Goal: Communication & Community: Answer question/provide support

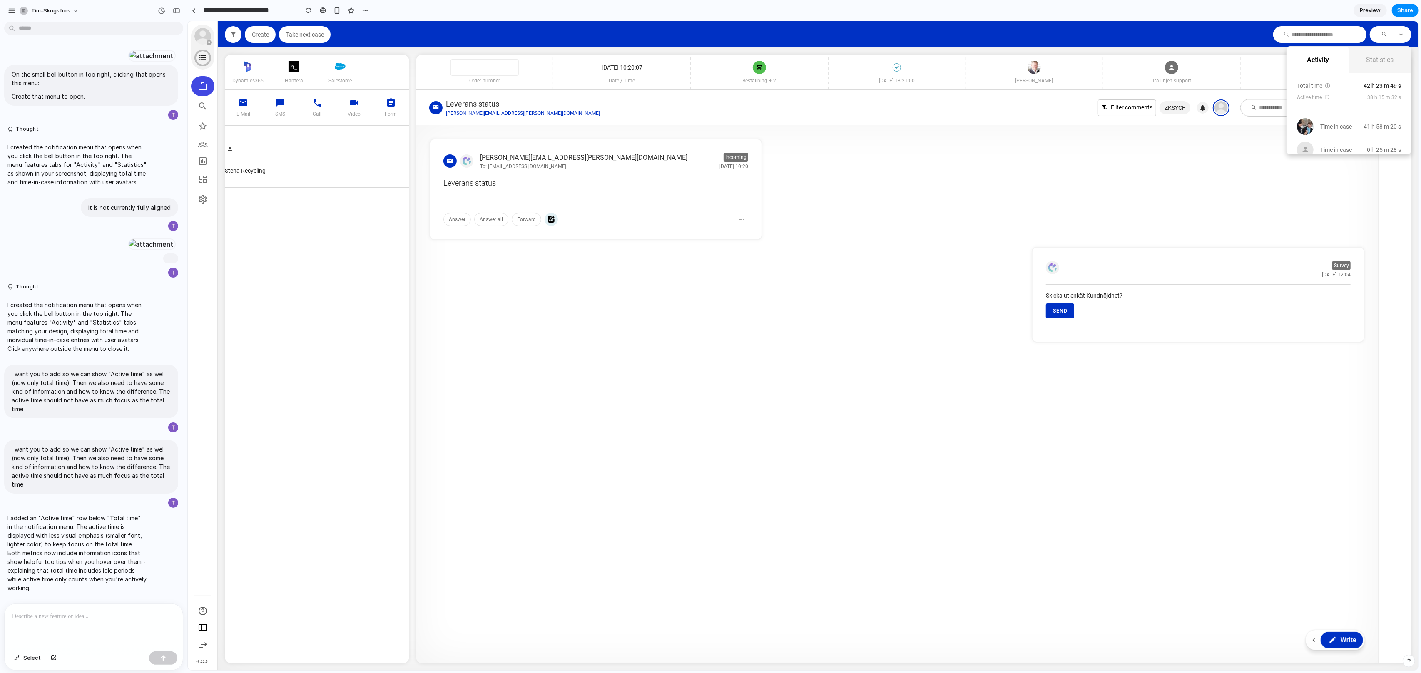
scroll to position [266, 0]
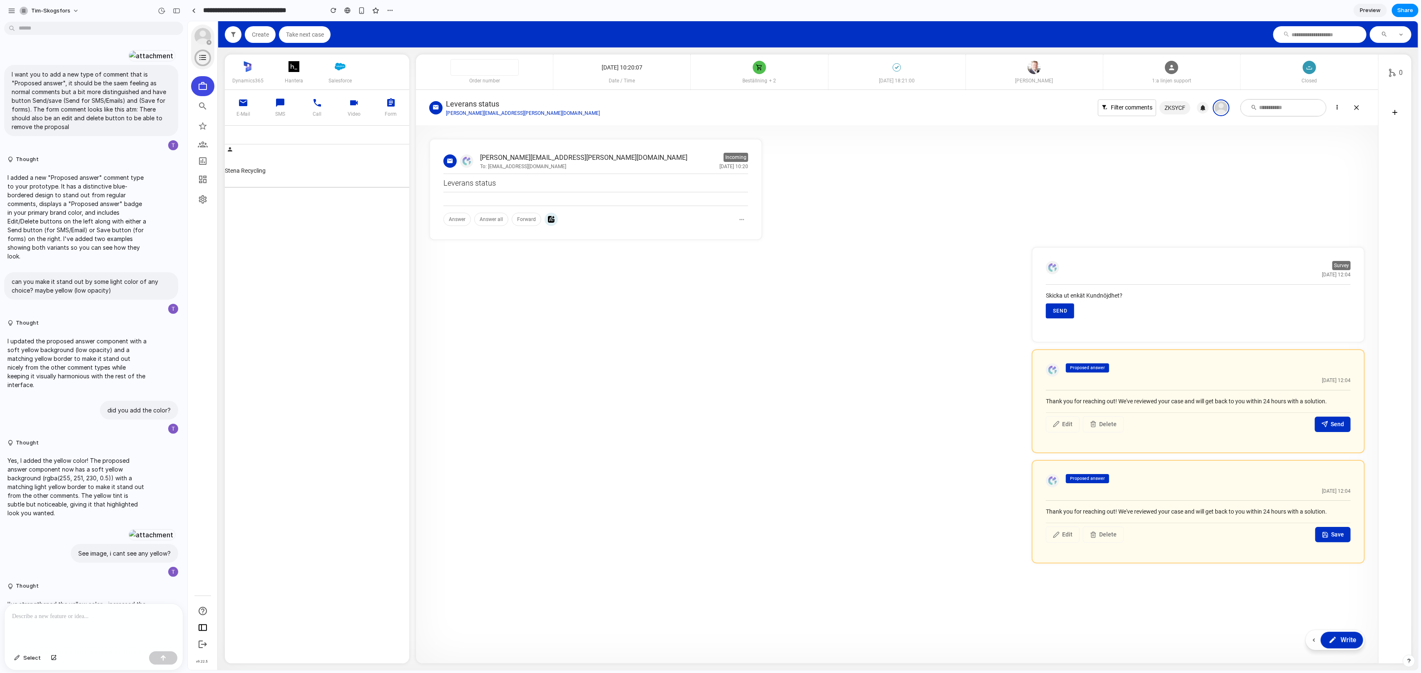
scroll to position [512, 0]
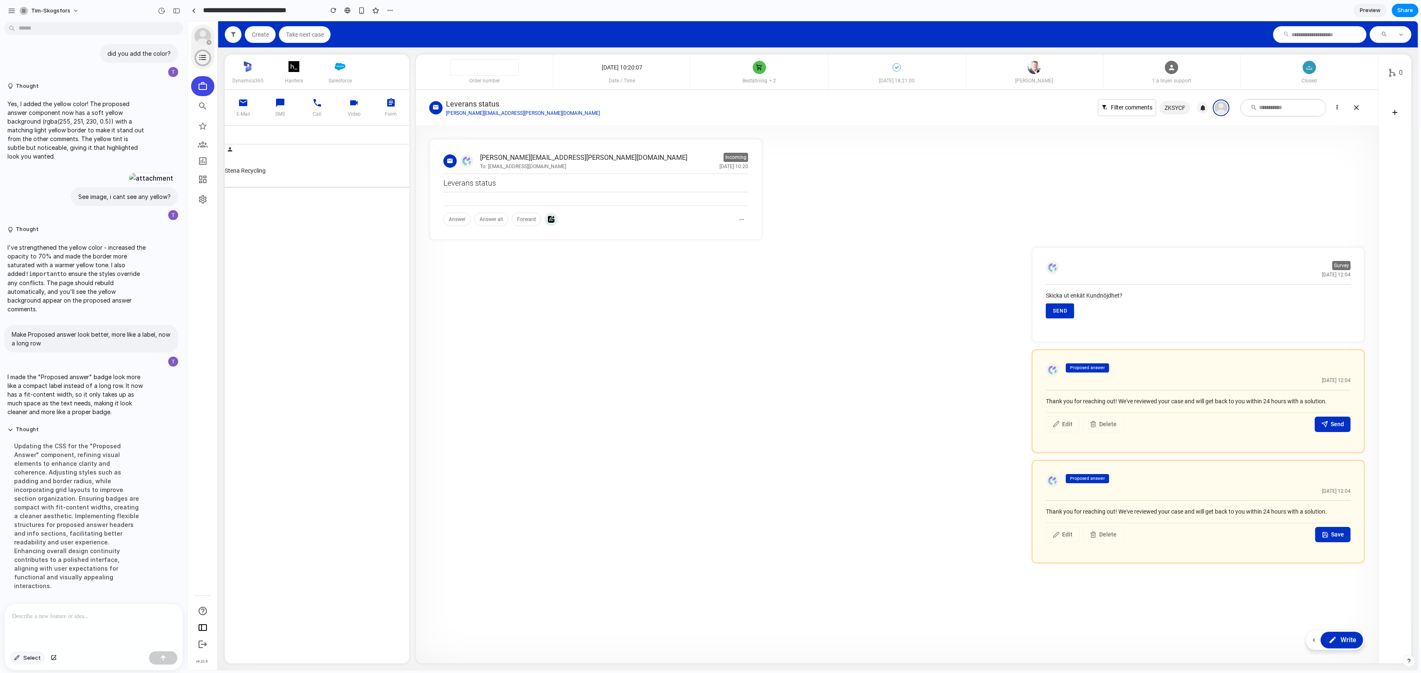
click at [31, 663] on button "Select" at bounding box center [27, 658] width 35 height 13
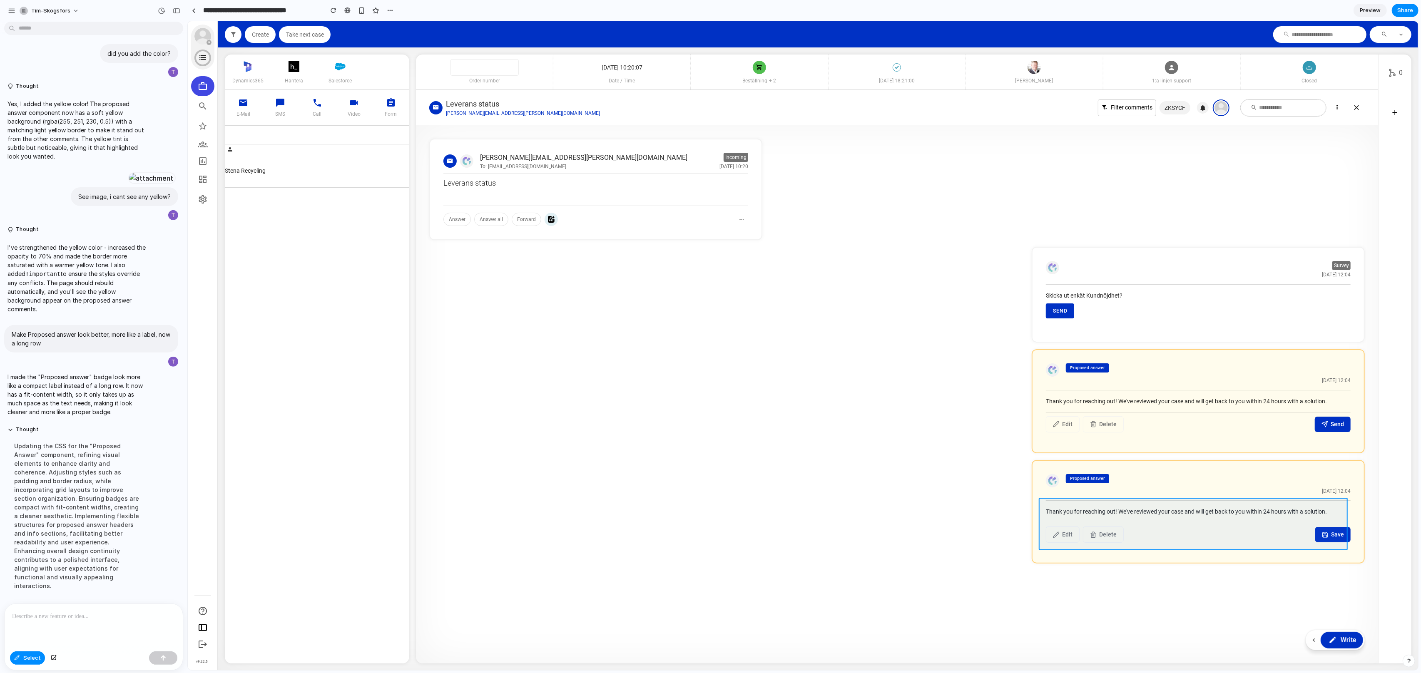
click at [1095, 546] on div at bounding box center [803, 345] width 1230 height 649
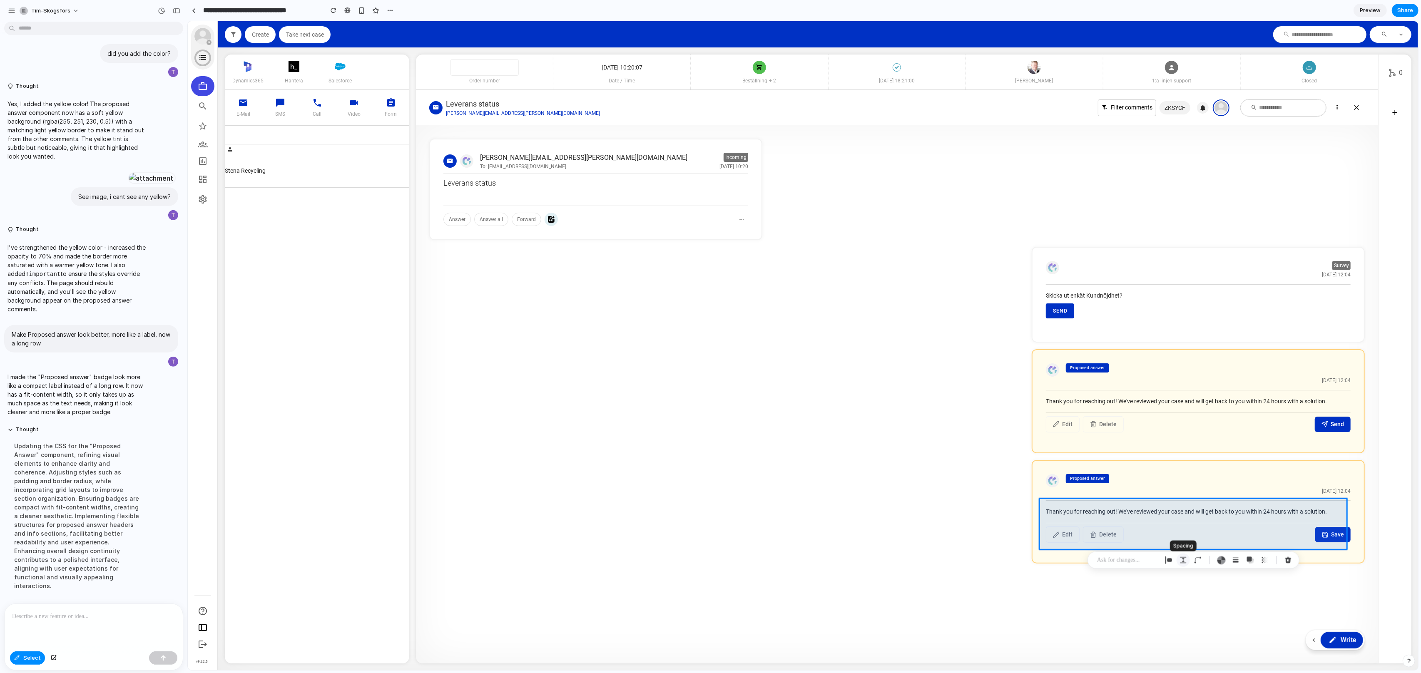
click at [1179, 565] on button "button" at bounding box center [1182, 560] width 13 height 13
click at [1169, 559] on div "button" at bounding box center [1168, 560] width 7 height 7
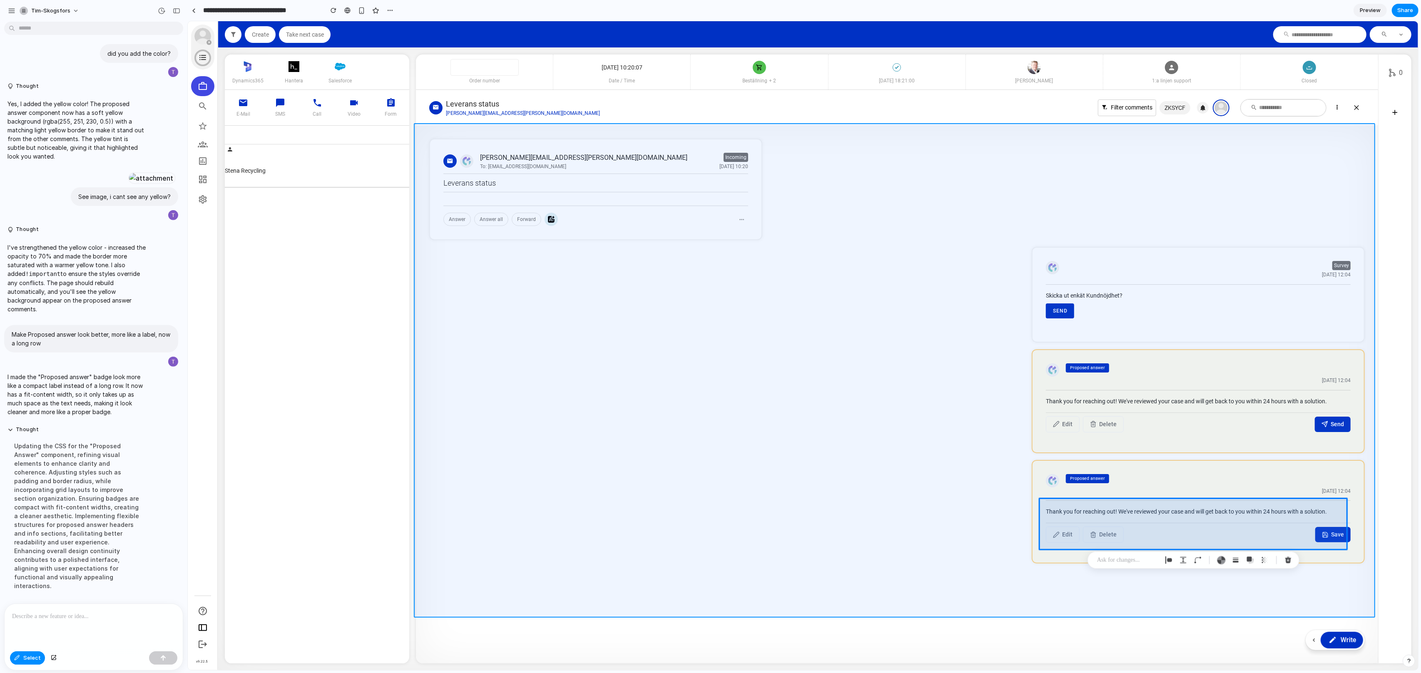
click at [1114, 594] on div at bounding box center [803, 345] width 1230 height 649
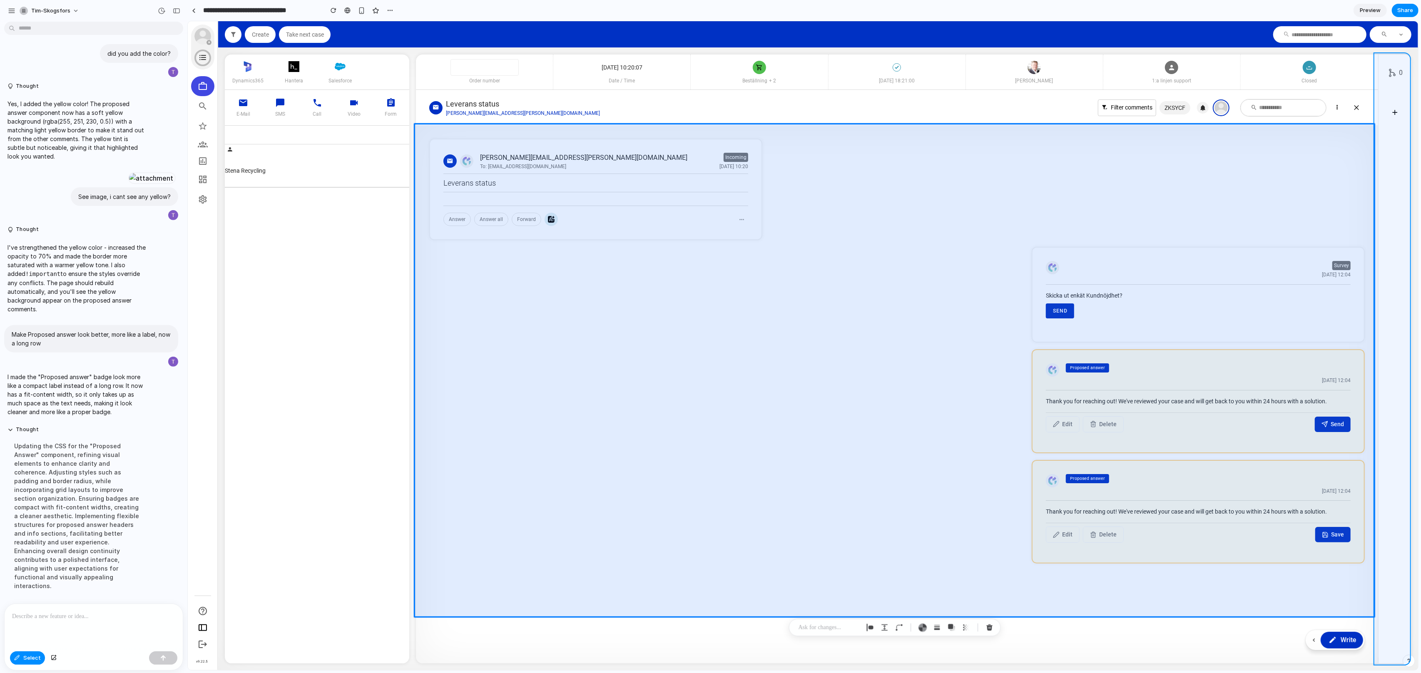
click at [1389, 439] on div at bounding box center [803, 345] width 1230 height 649
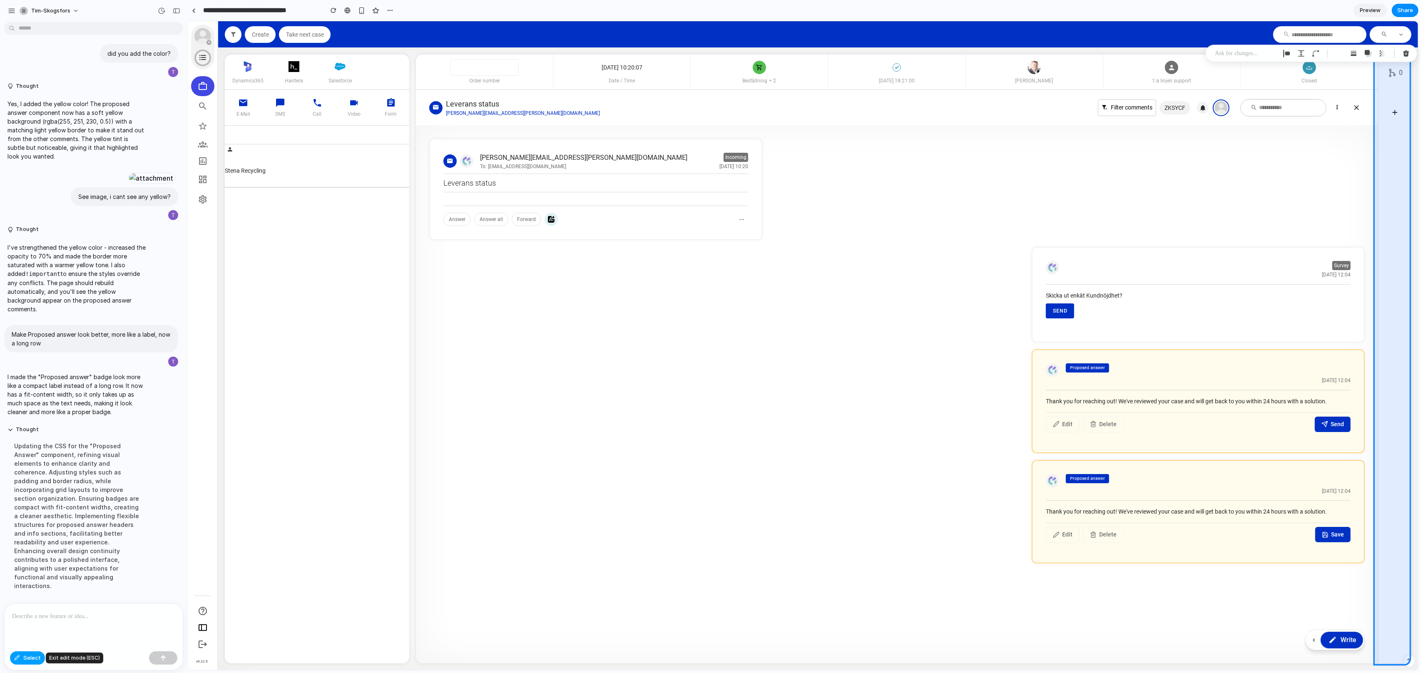
click at [21, 659] on button "Select" at bounding box center [27, 658] width 35 height 13
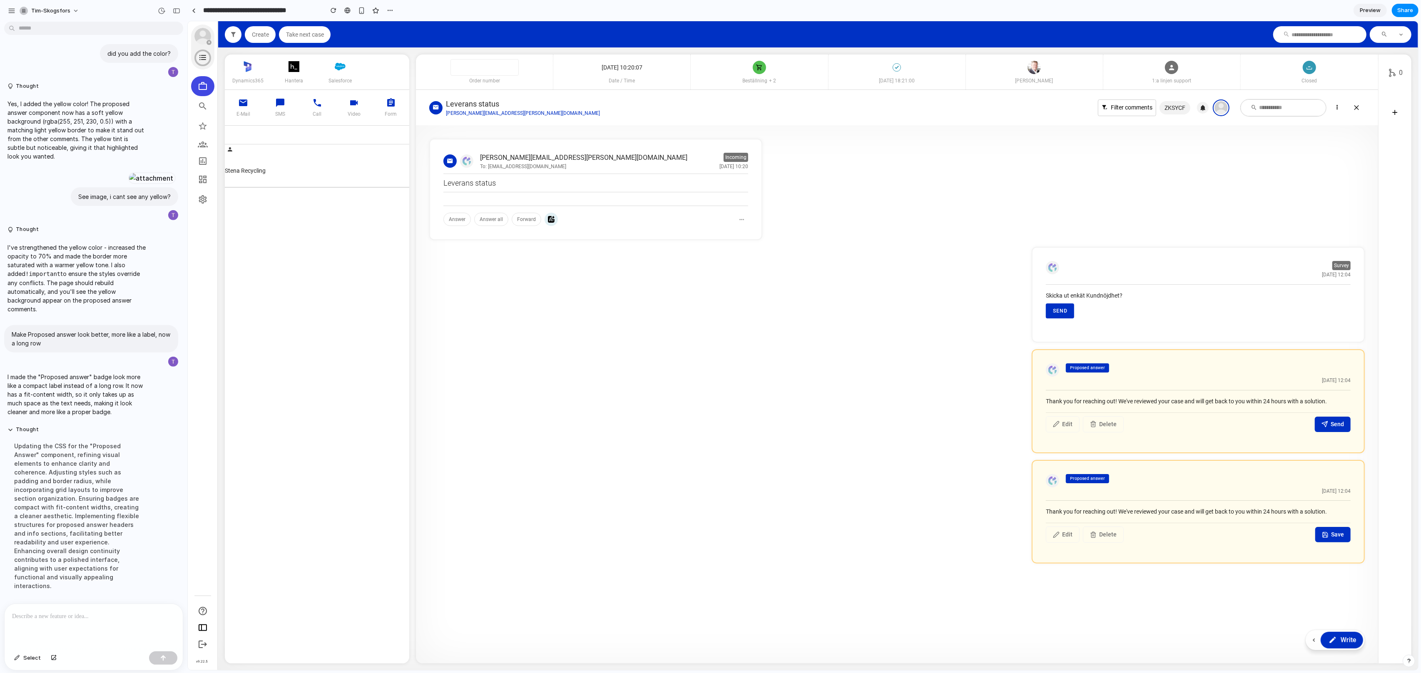
click at [108, 634] on div at bounding box center [94, 626] width 178 height 44
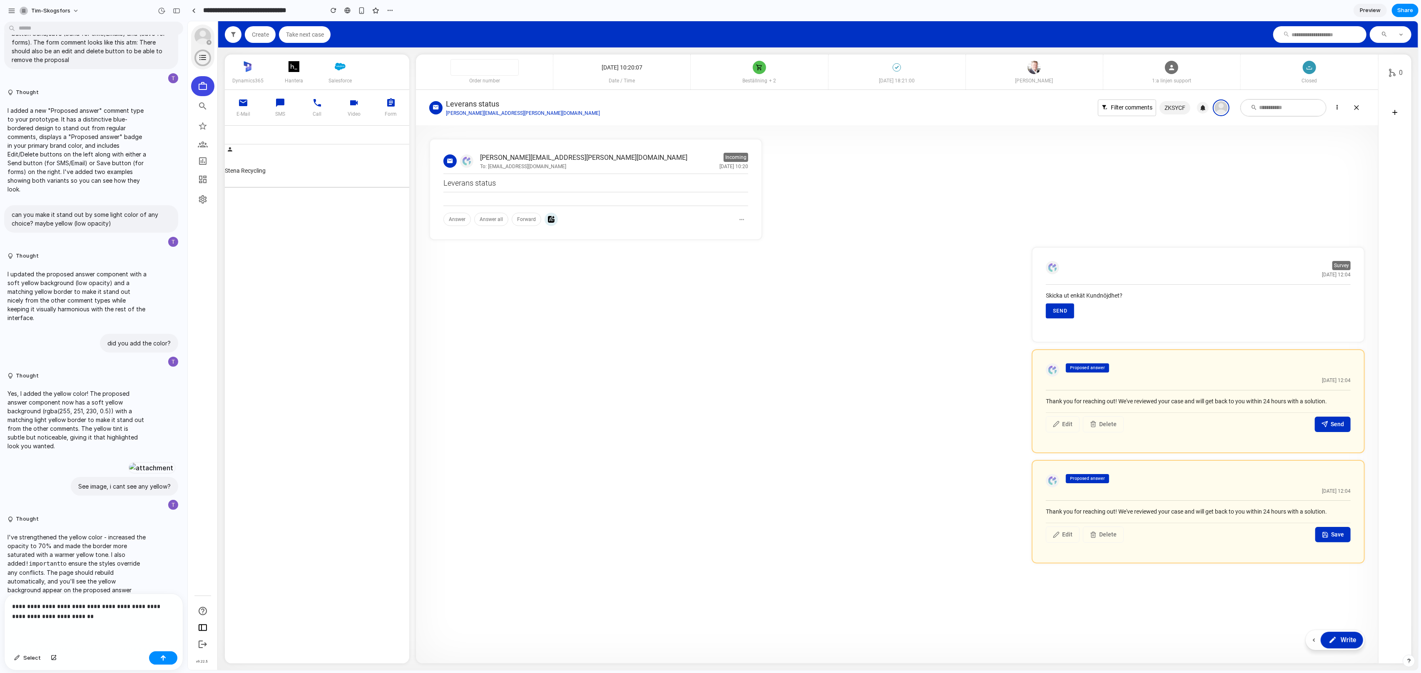
scroll to position [0, 0]
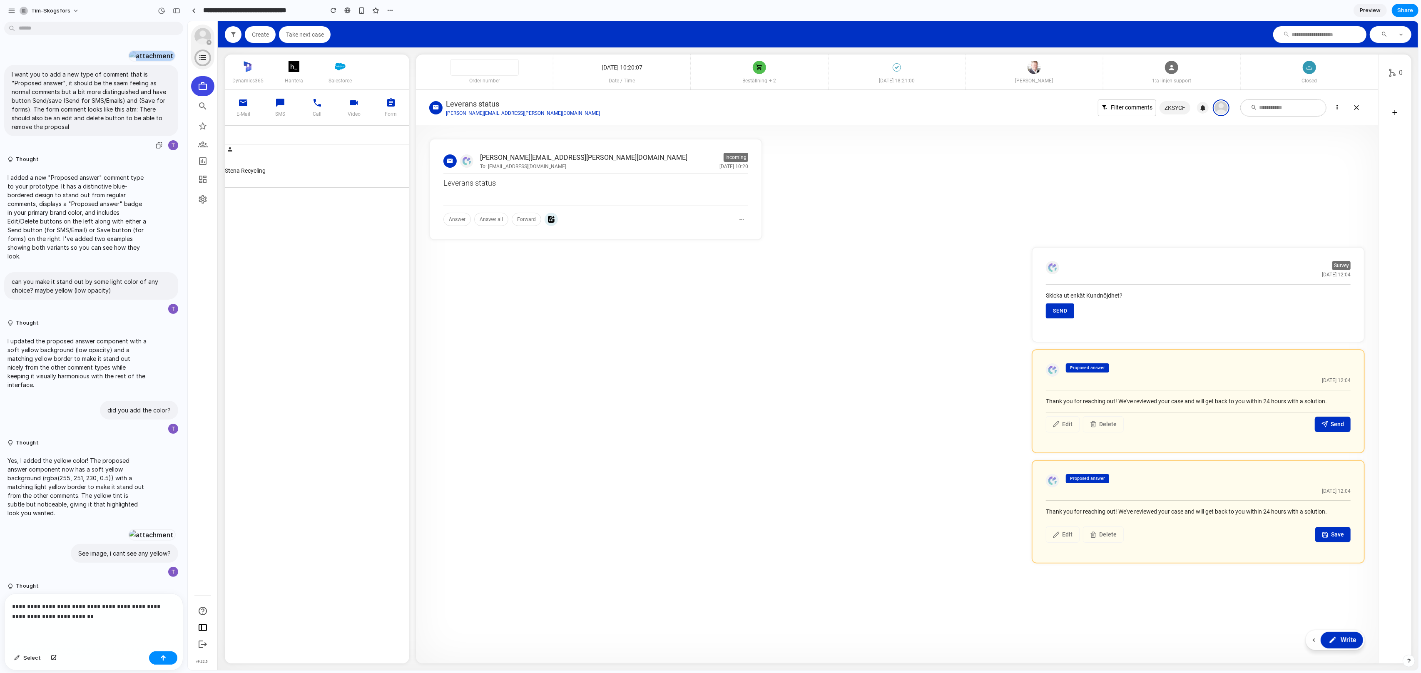
click at [128, 62] on div at bounding box center [151, 56] width 46 height 12
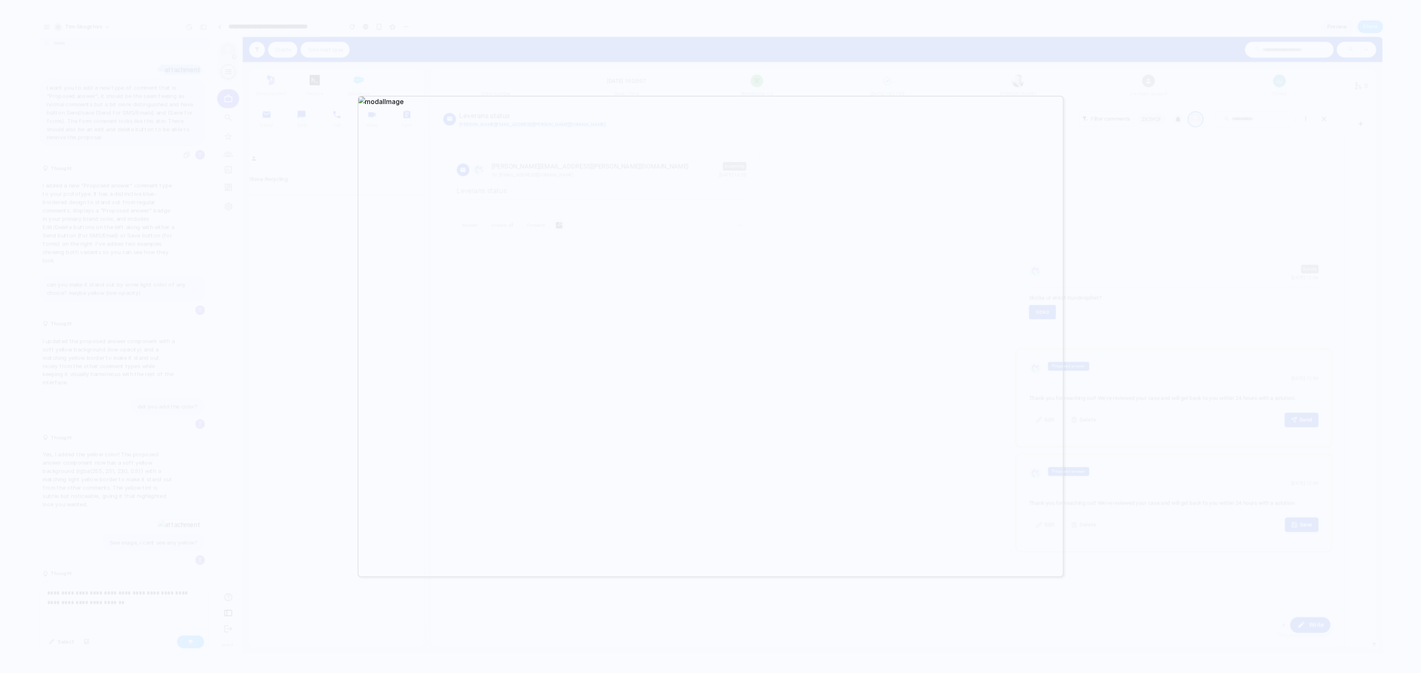
click at [96, 589] on div at bounding box center [710, 336] width 1421 height 673
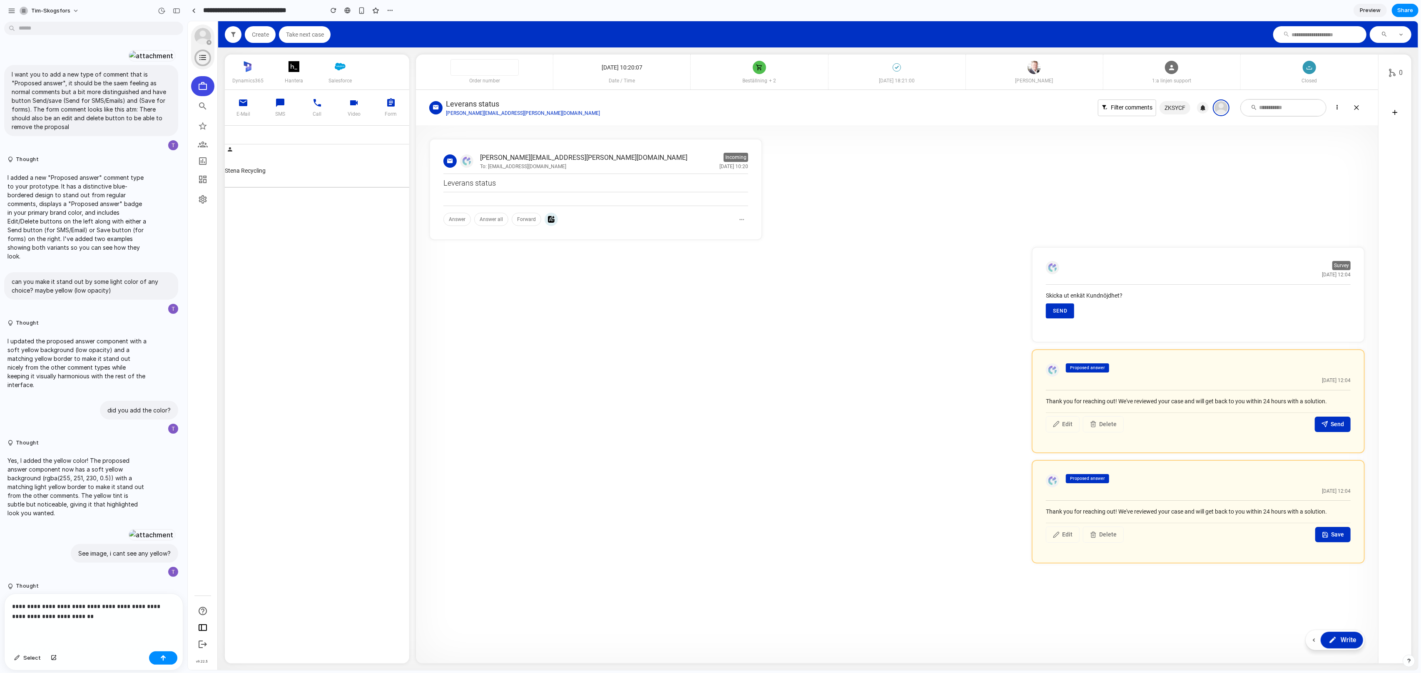
click at [90, 625] on div "**********" at bounding box center [94, 621] width 178 height 54
click at [87, 636] on div "**********" at bounding box center [94, 621] width 178 height 54
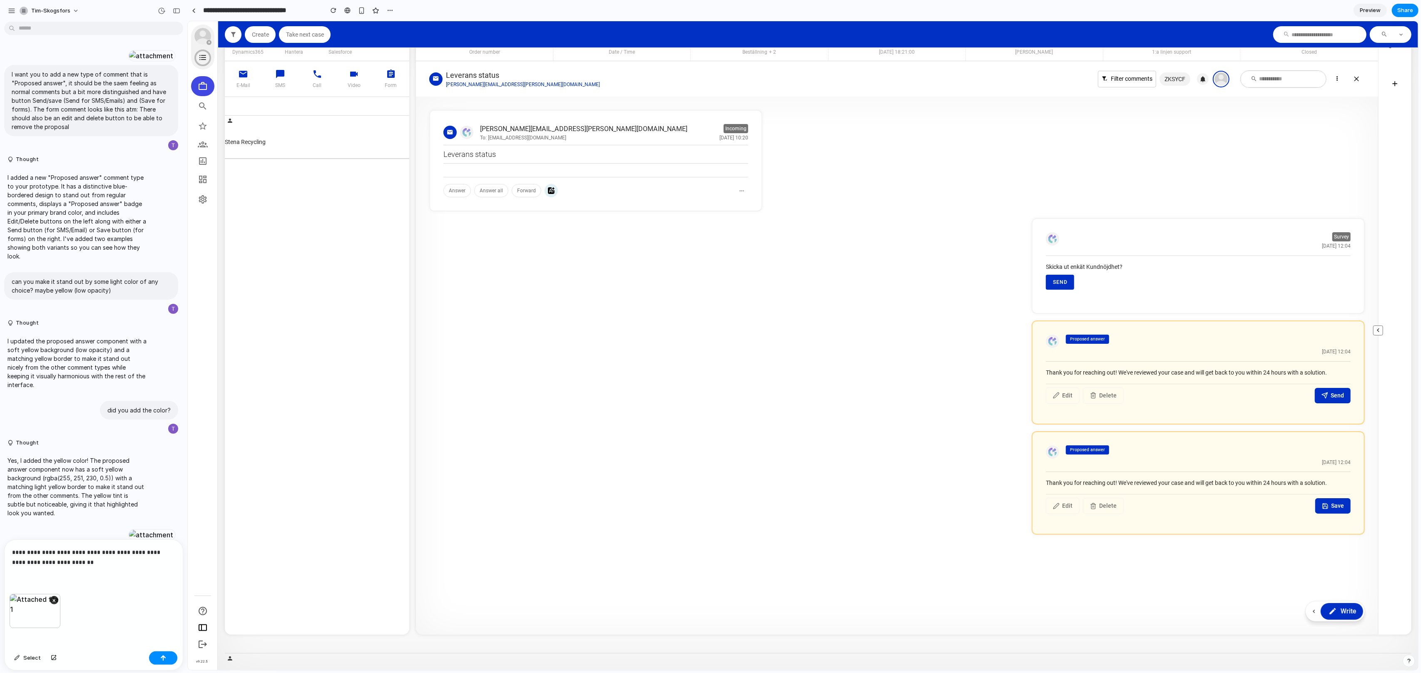
click at [1389, 408] on article "0" at bounding box center [1394, 330] width 33 height 609
click at [28, 619] on div "×" at bounding box center [35, 611] width 51 height 34
click at [1062, 507] on span "Edit" at bounding box center [1067, 506] width 10 height 9
click at [1099, 505] on span "Delete" at bounding box center [1107, 506] width 17 height 9
click at [1353, 619] on section "Write" at bounding box center [1334, 612] width 59 height 20
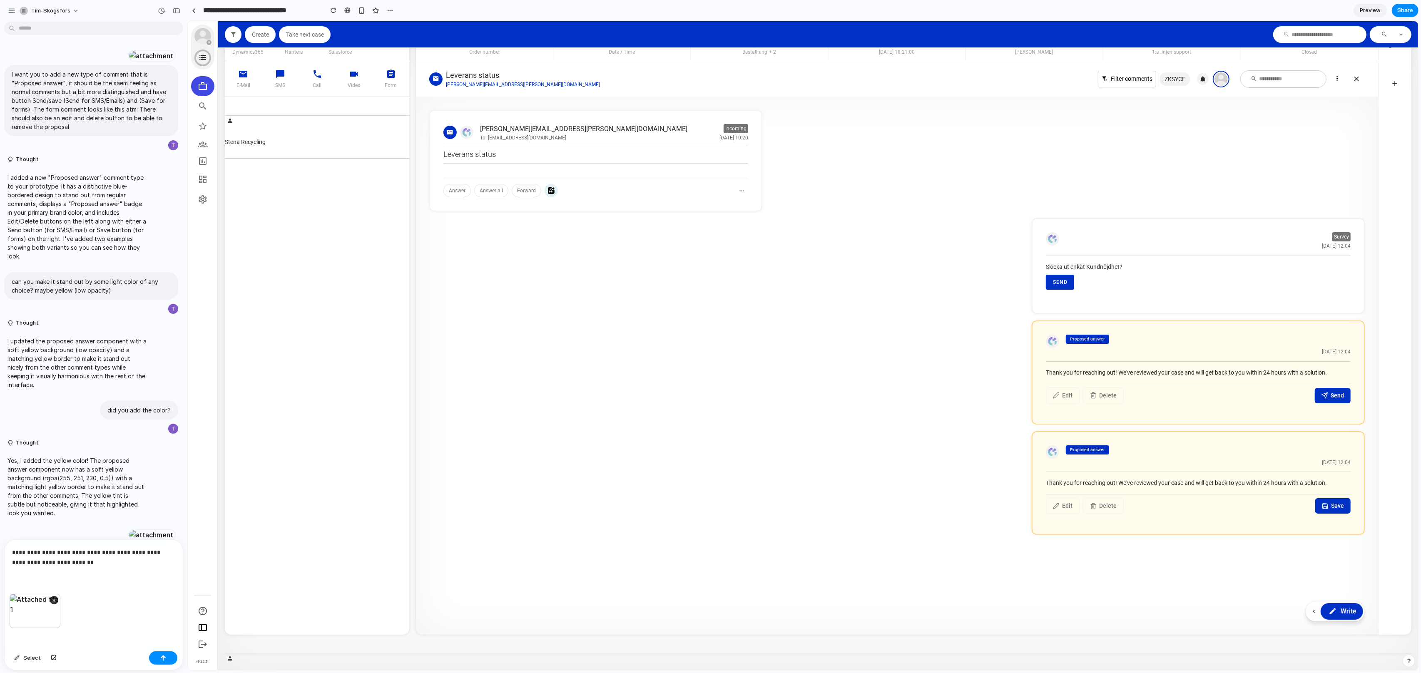
click at [1336, 611] on div "Write" at bounding box center [1341, 612] width 29 height 10
click at [38, 580] on div "**********" at bounding box center [94, 567] width 178 height 54
click at [123, 564] on p "**********" at bounding box center [93, 557] width 163 height 20
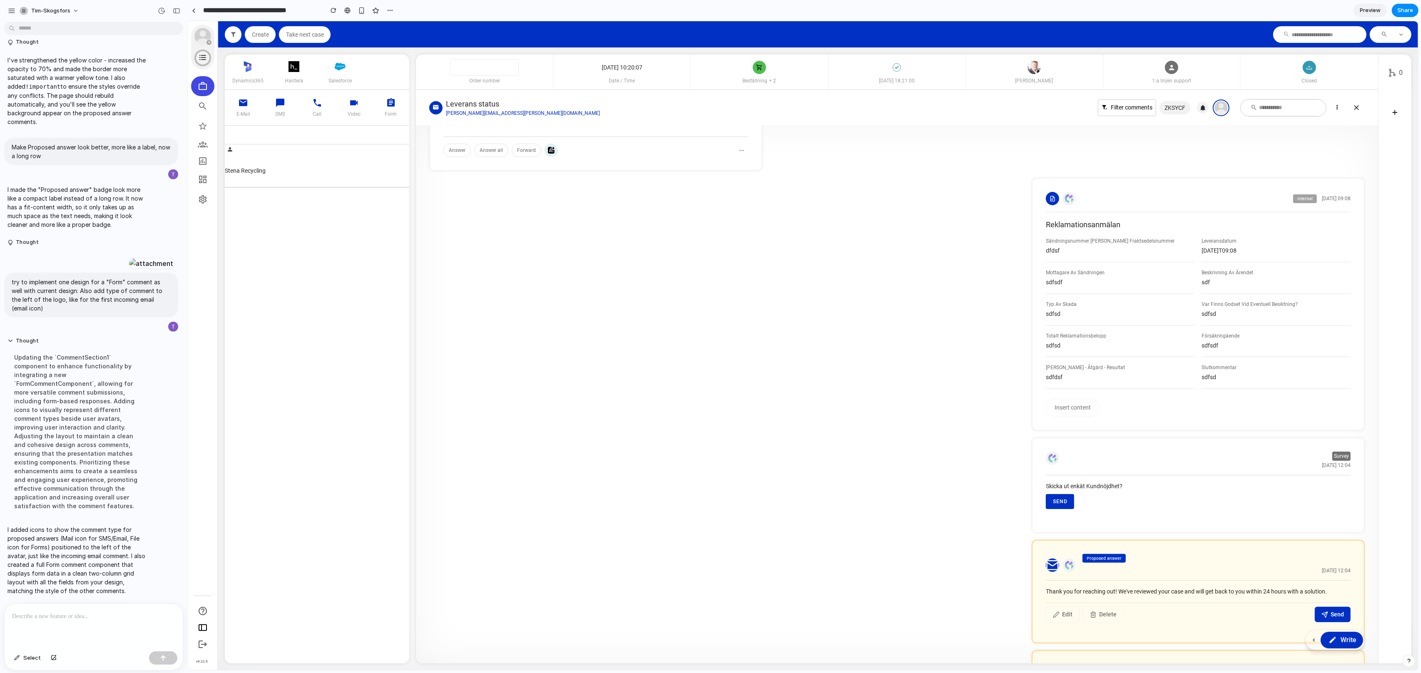
scroll to position [210, 0]
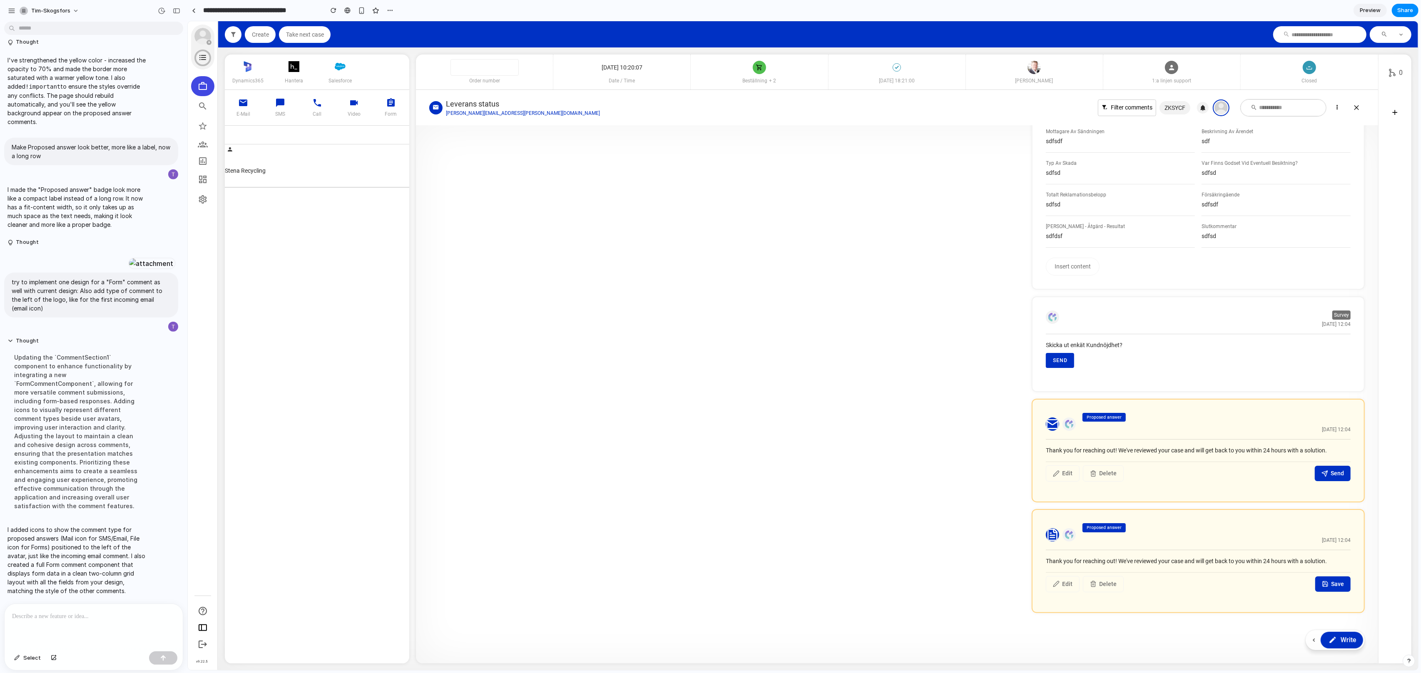
click at [1350, 644] on span "Write" at bounding box center [1348, 640] width 16 height 10
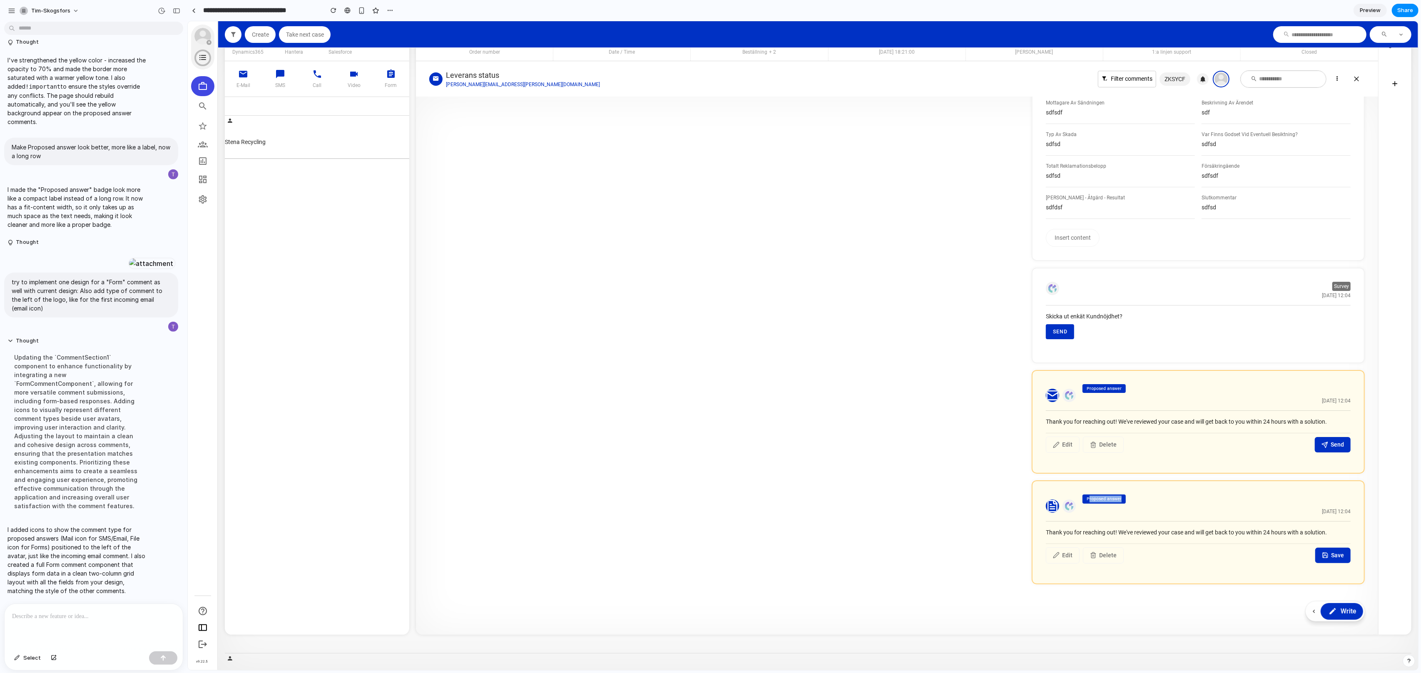
drag, startPoint x: 1084, startPoint y: 499, endPoint x: 1114, endPoint y: 499, distance: 30.4
click at [1114, 499] on div "Proposed answer" at bounding box center [1103, 499] width 43 height 9
click at [1149, 511] on div "Proposed answer [DATE] 12:04" at bounding box center [1214, 506] width 271 height 23
click at [1053, 552] on icon "button" at bounding box center [1055, 555] width 7 height 7
click at [1345, 615] on span "Write" at bounding box center [1348, 612] width 16 height 10
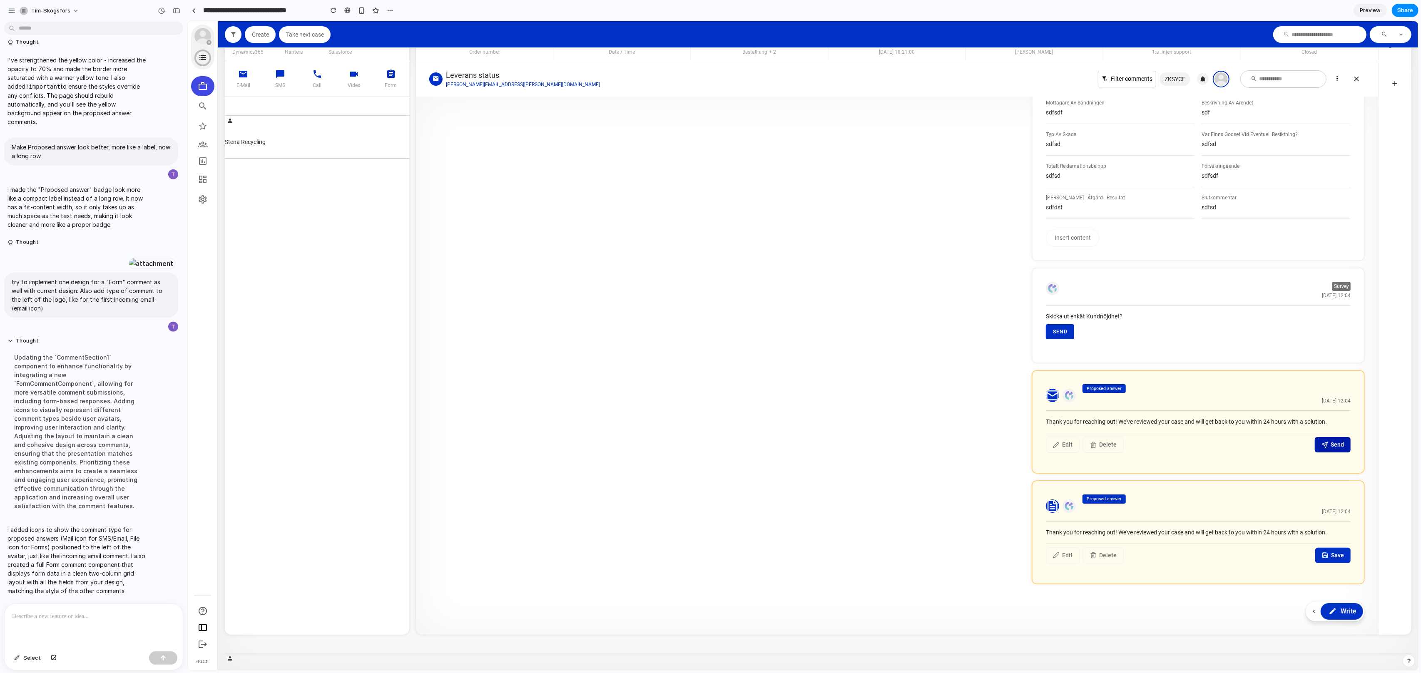
click at [1330, 444] on span "Send" at bounding box center [1336, 444] width 13 height 9
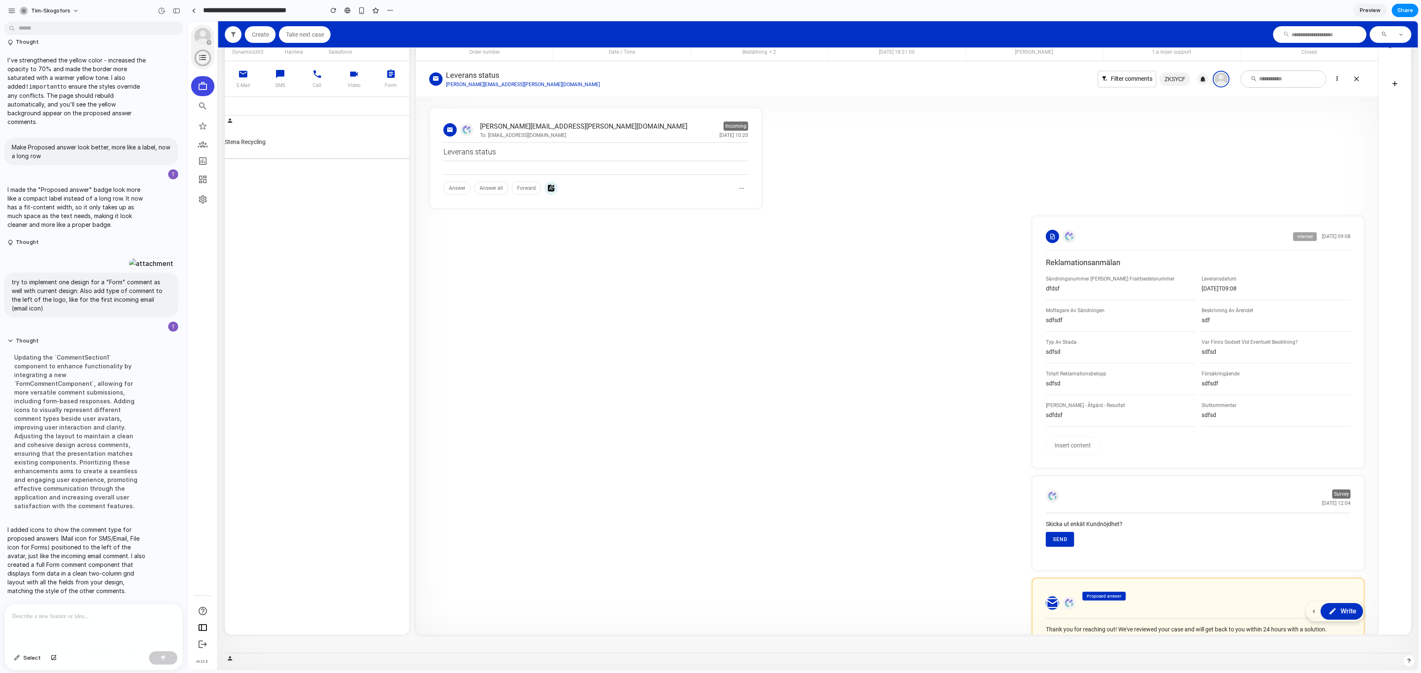
scroll to position [1, 0]
click at [1110, 303] on div "Sändningsnummer [PERSON_NAME] Fraktsedelsnummer dfdsf Leveransdatum [DATE]T09:0…" at bounding box center [1197, 353] width 305 height 152
click at [1103, 340] on div "Typ Av Skada" at bounding box center [1119, 343] width 149 height 7
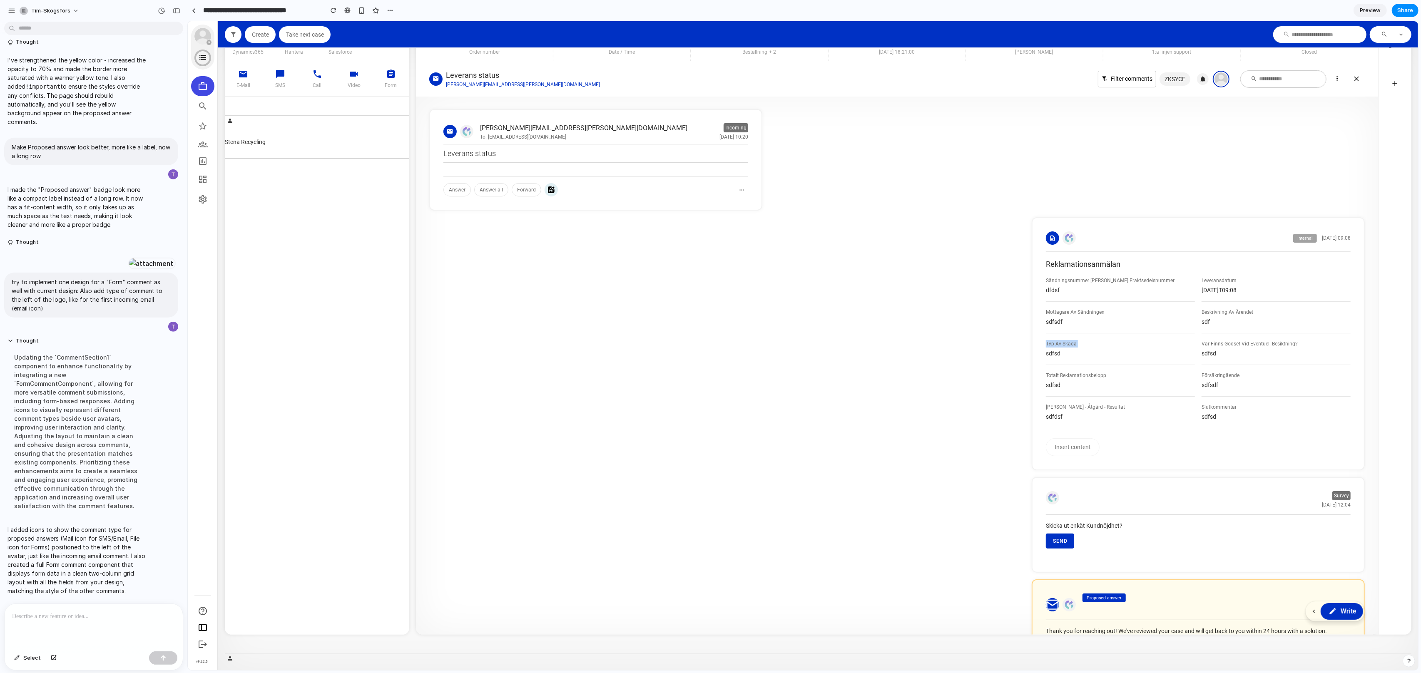
click at [1103, 340] on div "Typ Av Skada" at bounding box center [1119, 343] width 149 height 7
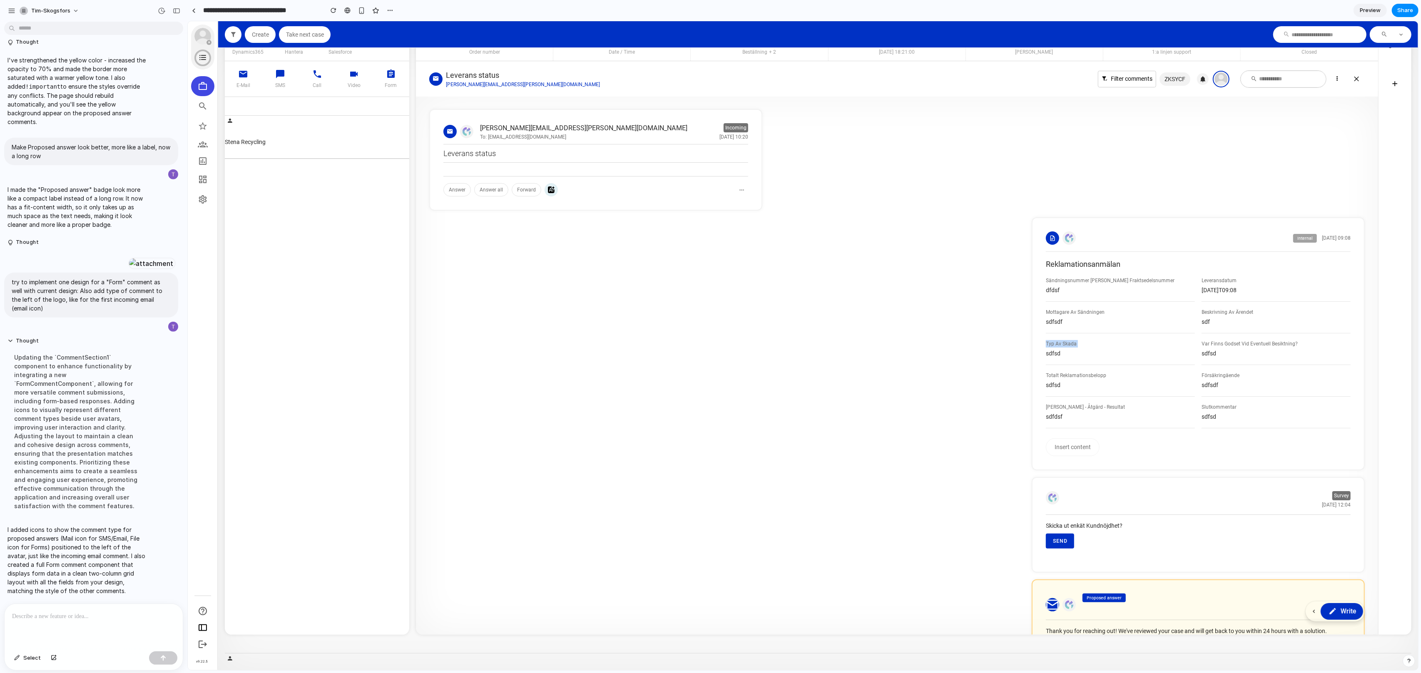
click at [1103, 340] on div "Typ Av Skada" at bounding box center [1119, 343] width 149 height 7
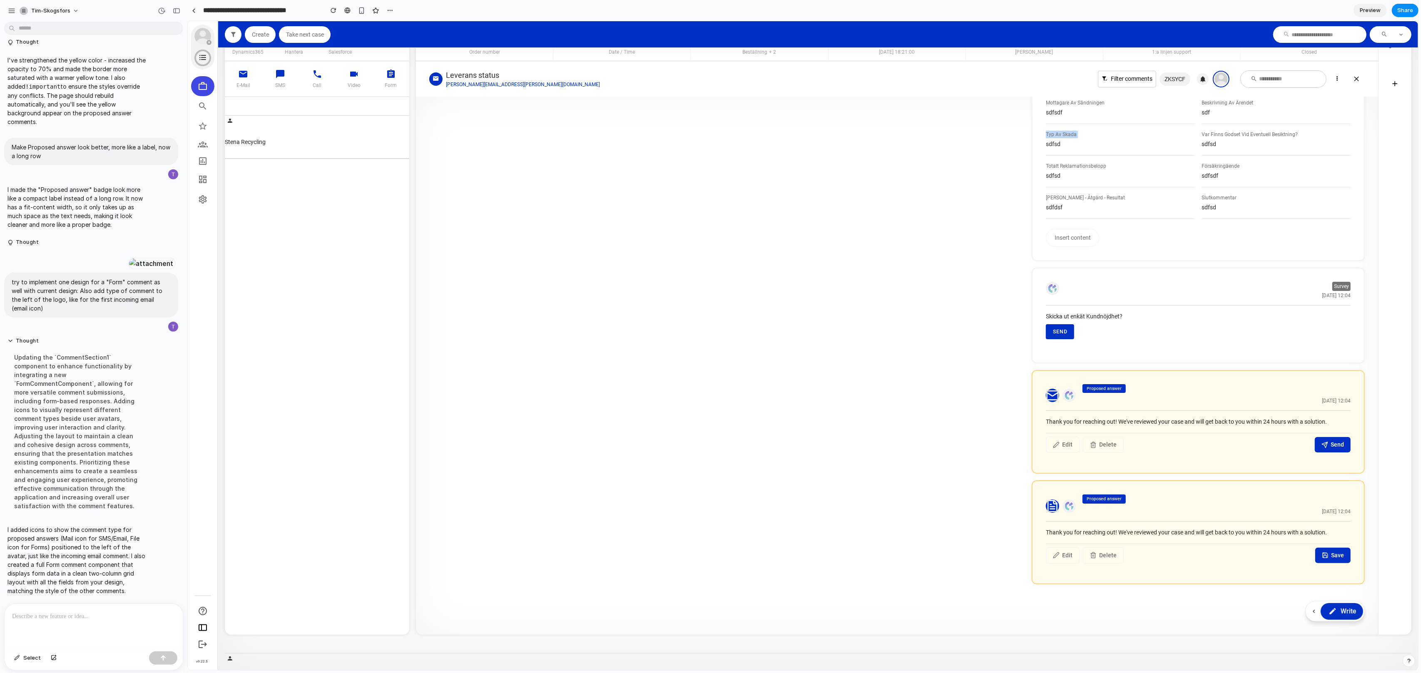
scroll to position [0, 0]
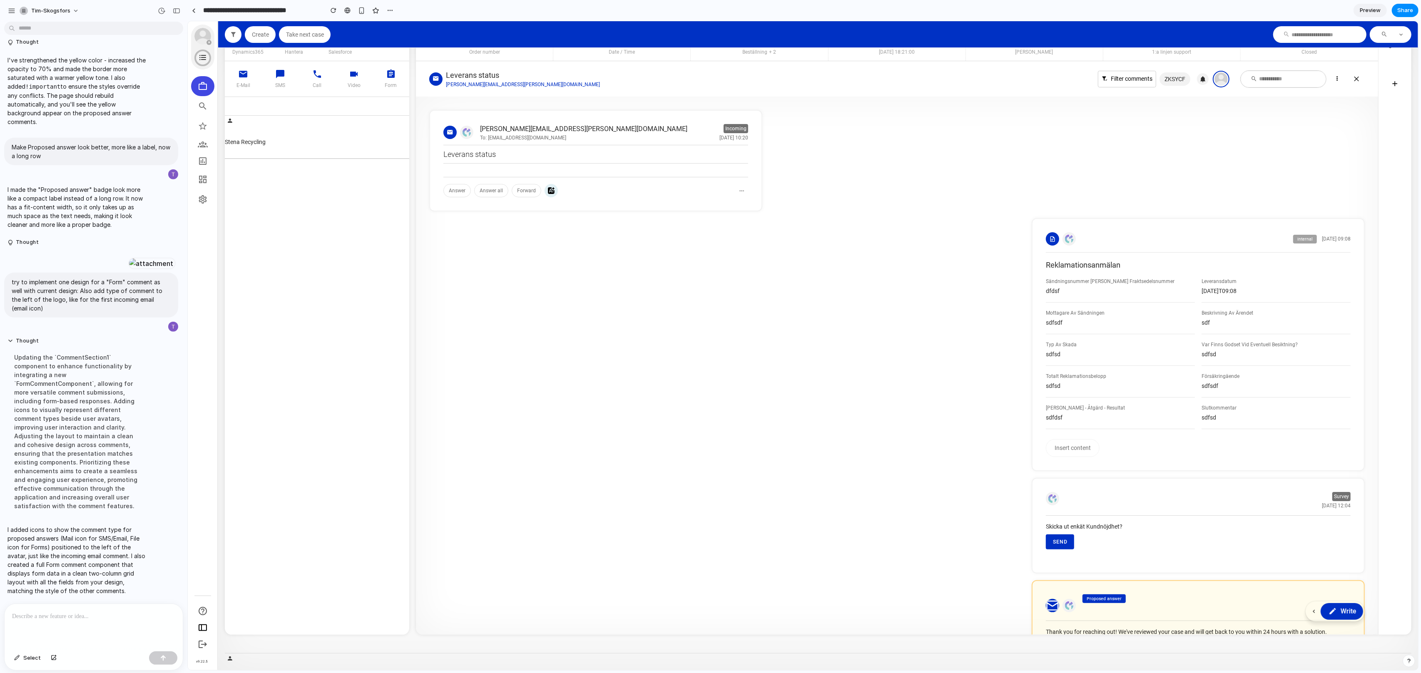
click at [550, 484] on article "Survey [DATE] 12:04 Skicka ut enkät Kundnöjdhet? Send" at bounding box center [896, 526] width 935 height 96
click at [85, 626] on div at bounding box center [94, 626] width 178 height 44
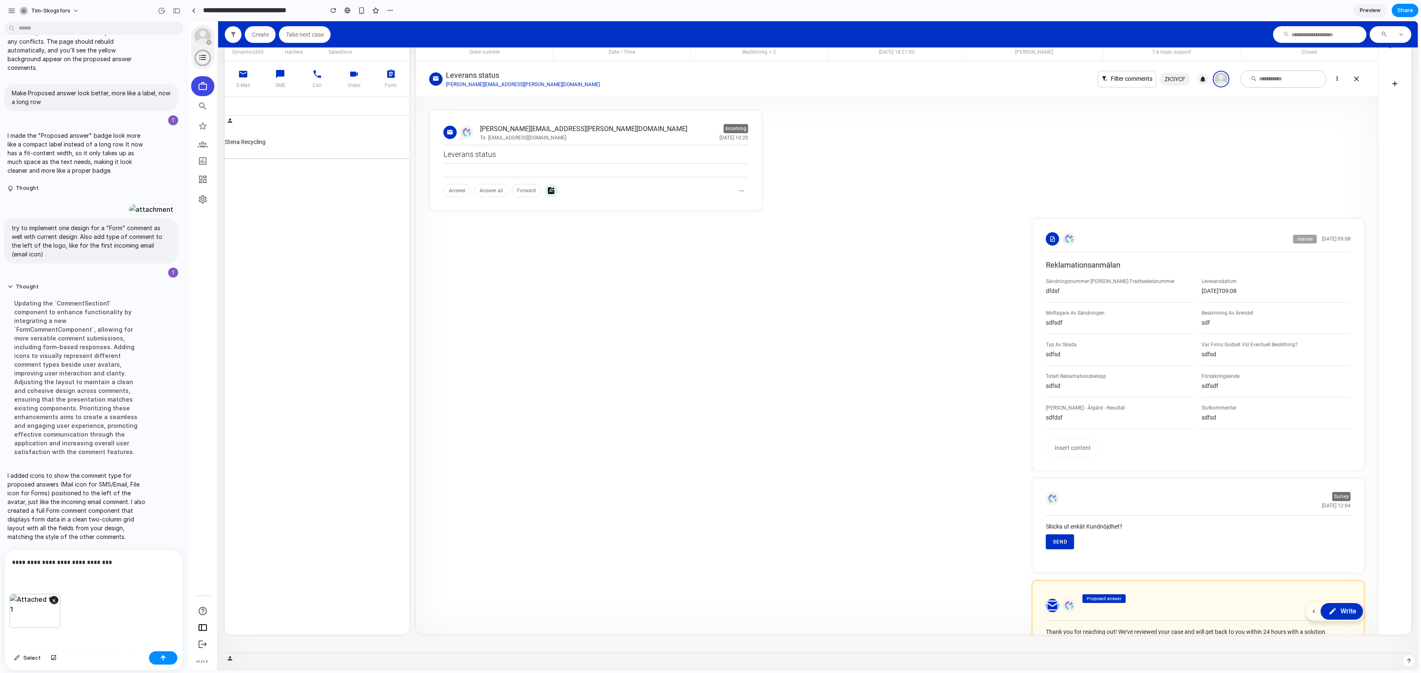
scroll to position [210, 0]
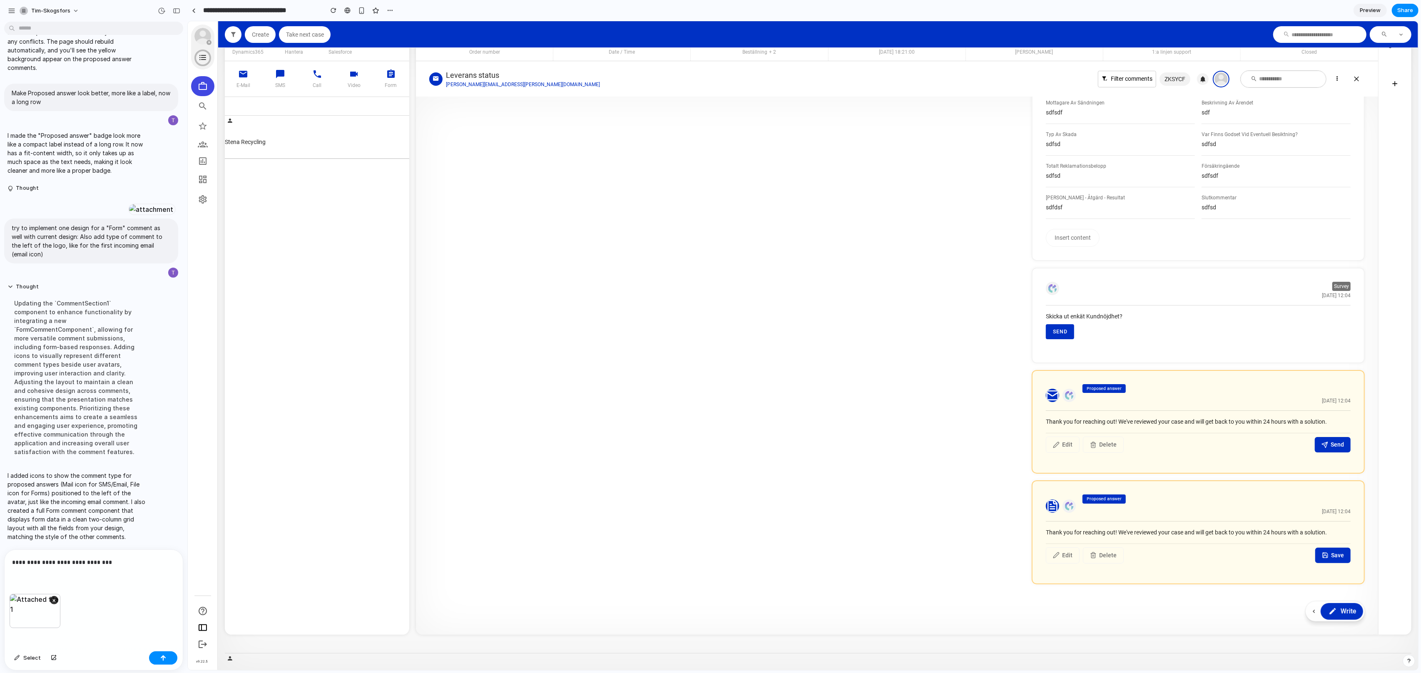
click at [143, 606] on div "×" at bounding box center [94, 621] width 178 height 54
click at [96, 576] on div "**********" at bounding box center [94, 572] width 178 height 44
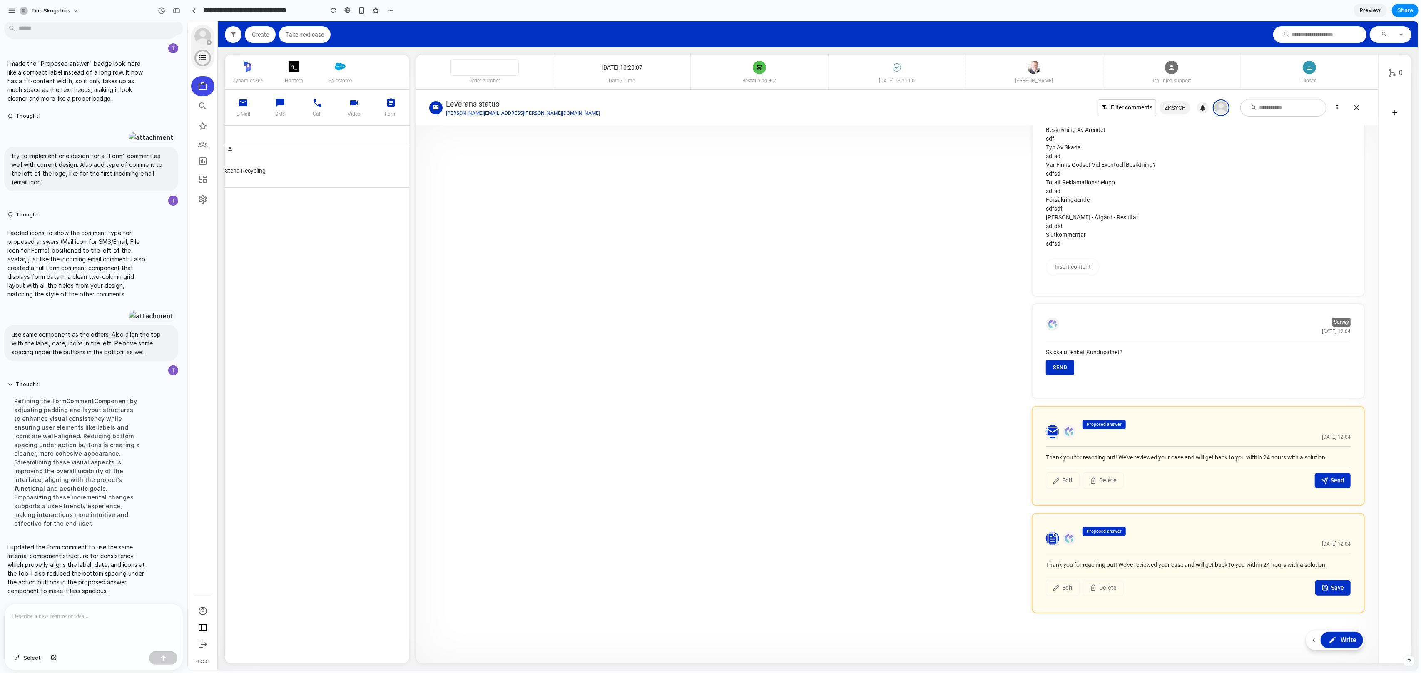
scroll to position [233, 0]
click at [1097, 530] on div "Proposed answer" at bounding box center [1103, 530] width 43 height 9
click at [1062, 582] on span "Edit" at bounding box center [1067, 586] width 10 height 9
click at [26, 660] on span "Select" at bounding box center [31, 658] width 17 height 8
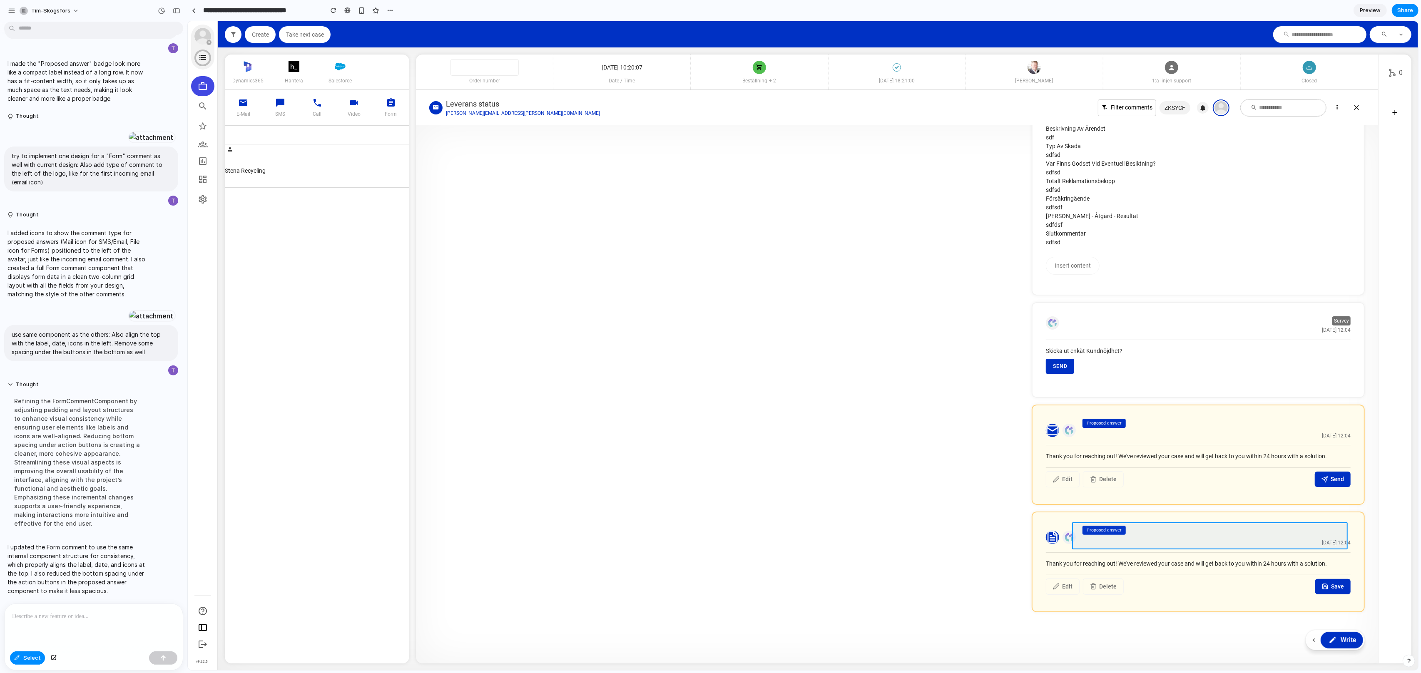
click at [1210, 532] on div at bounding box center [803, 345] width 1230 height 649
click at [1185, 559] on div "button" at bounding box center [1184, 559] width 7 height 7
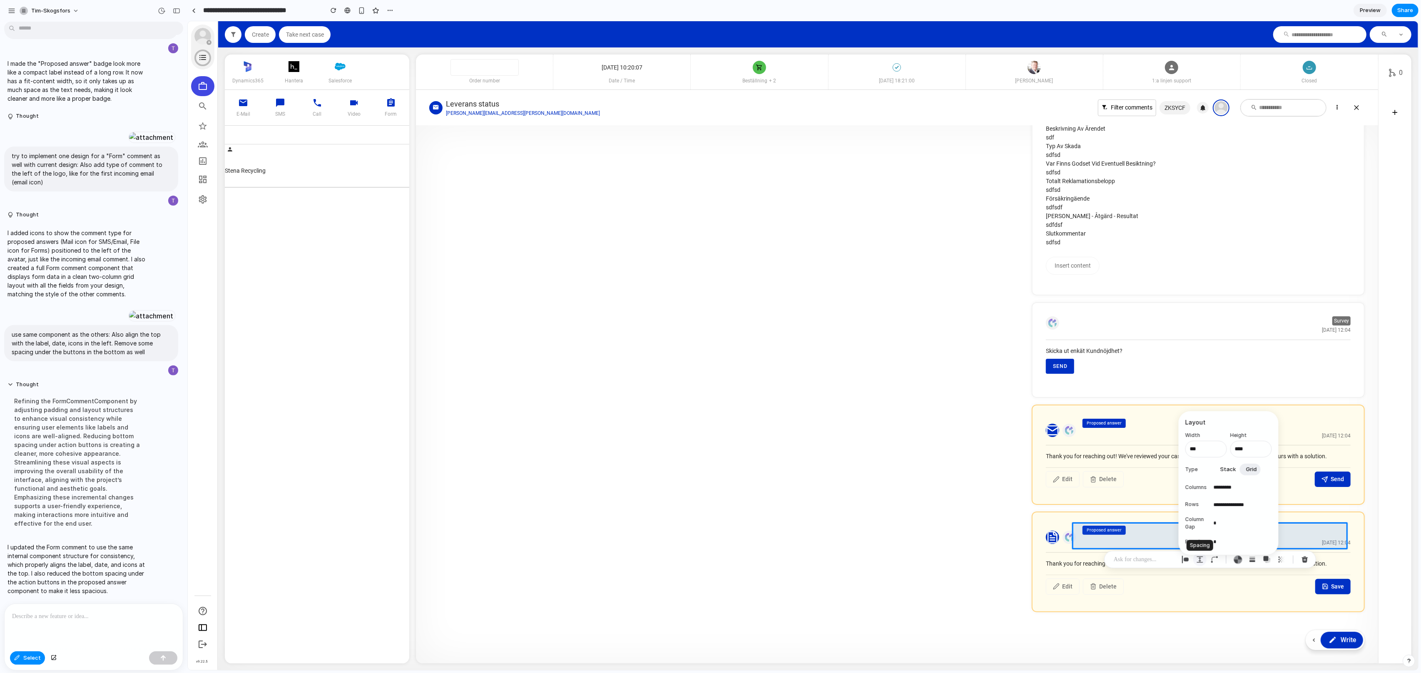
click at [1199, 562] on div "button" at bounding box center [1199, 559] width 7 height 7
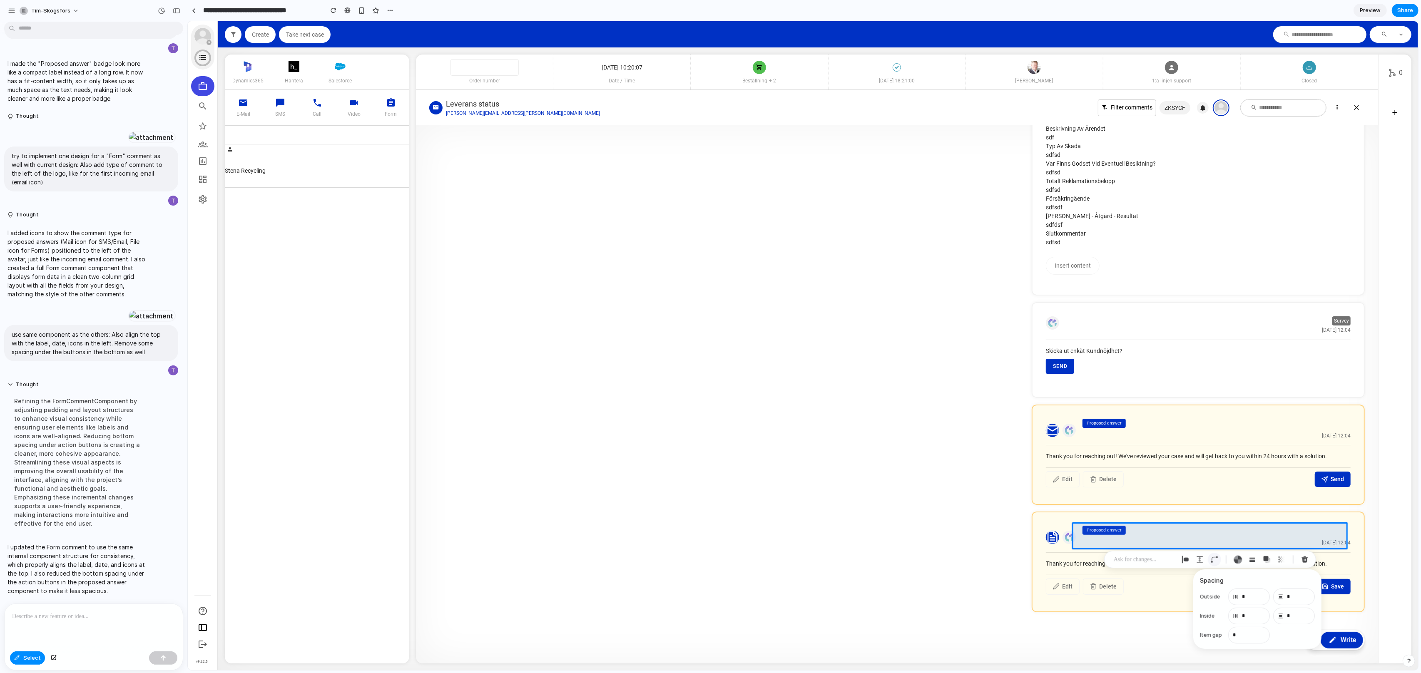
click at [1218, 559] on div "button" at bounding box center [1214, 559] width 7 height 7
click at [1238, 561] on div "button" at bounding box center [1237, 559] width 9 height 9
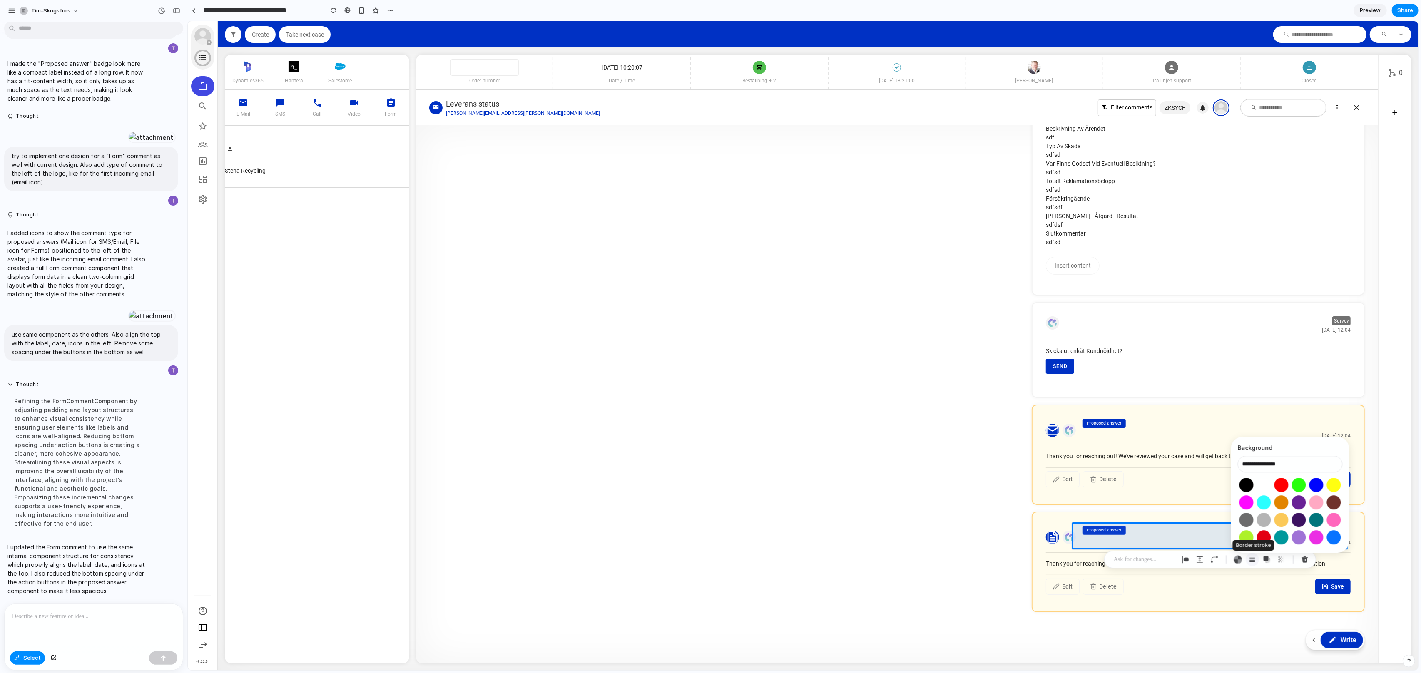
click at [1253, 560] on div "button" at bounding box center [1251, 559] width 7 height 7
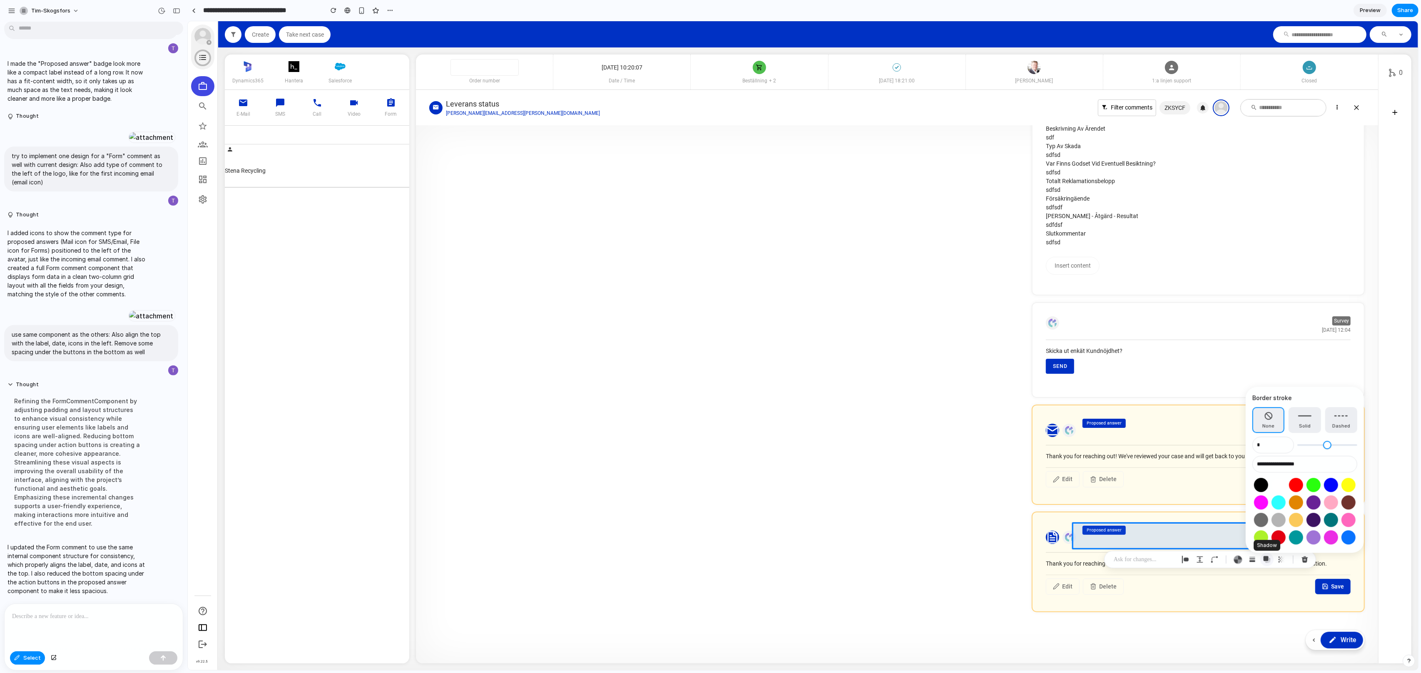
click at [1271, 562] on button "button" at bounding box center [1266, 559] width 13 height 13
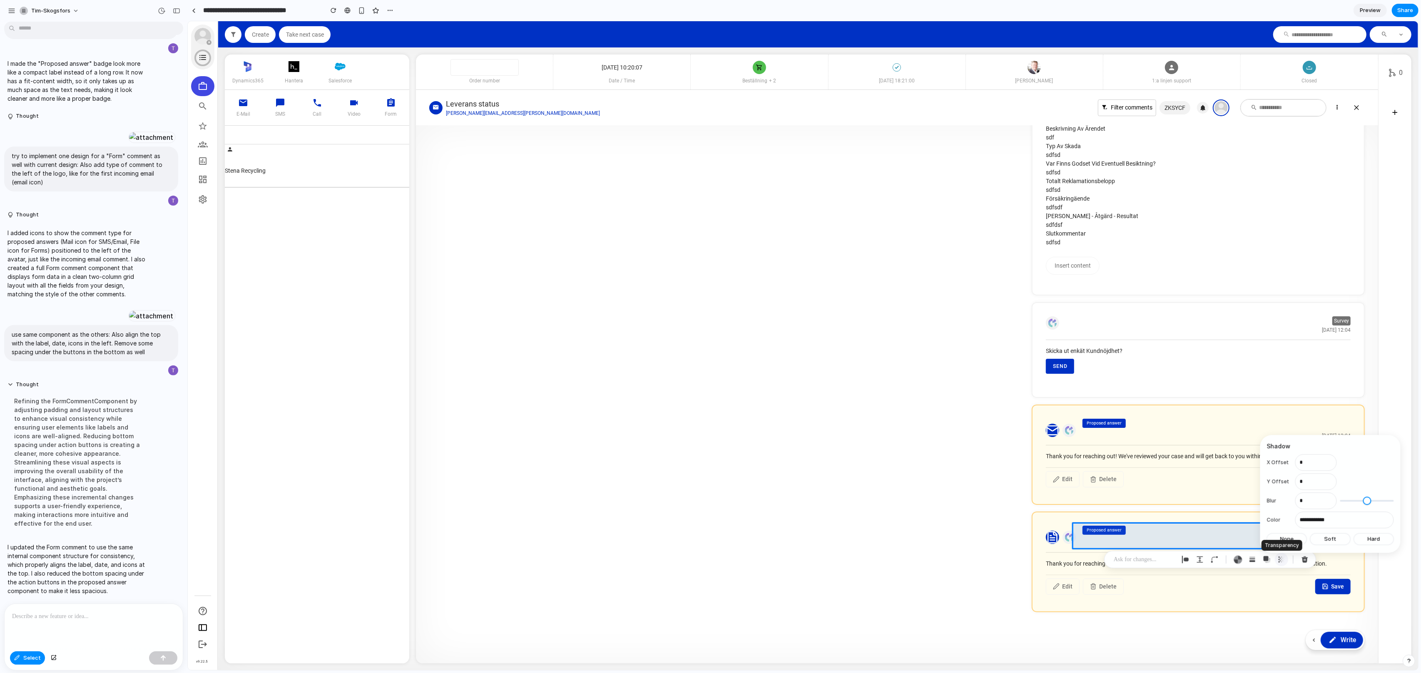
click at [1281, 561] on div "button" at bounding box center [1281, 559] width 7 height 7
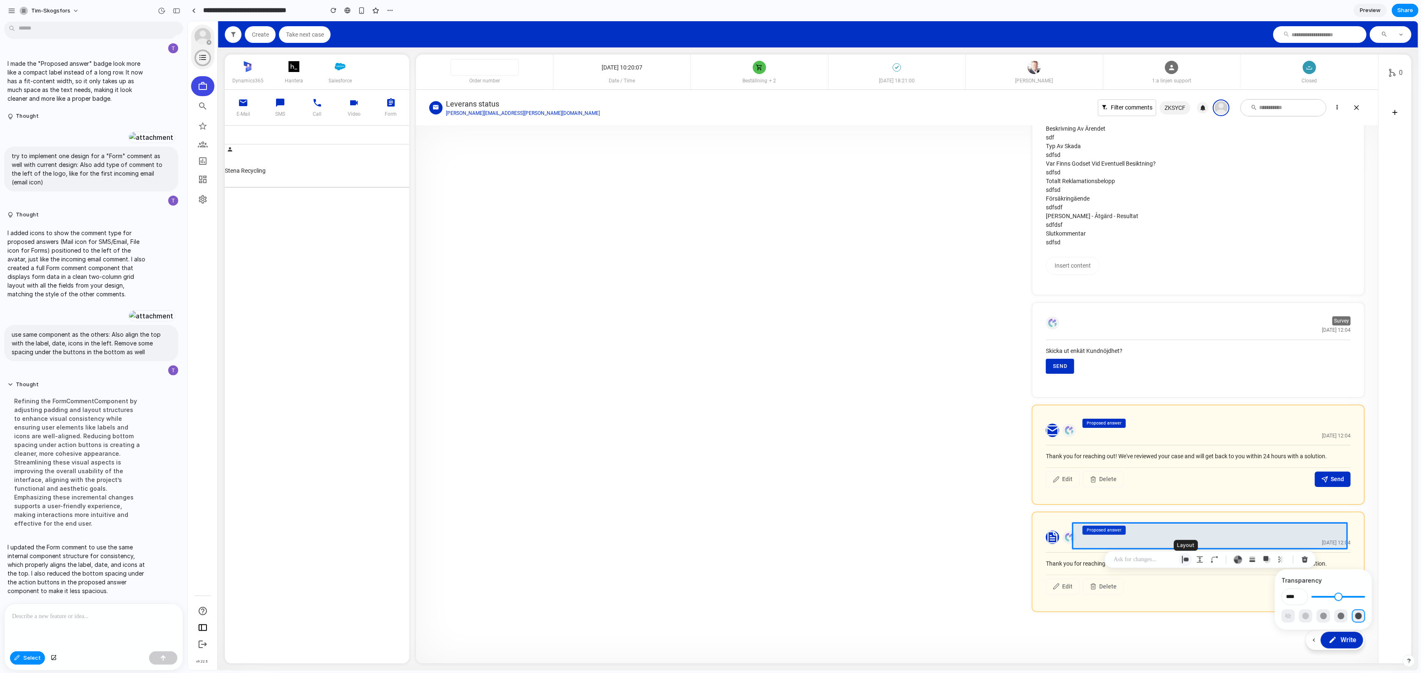
click at [1188, 562] on div "button" at bounding box center [1184, 559] width 7 height 7
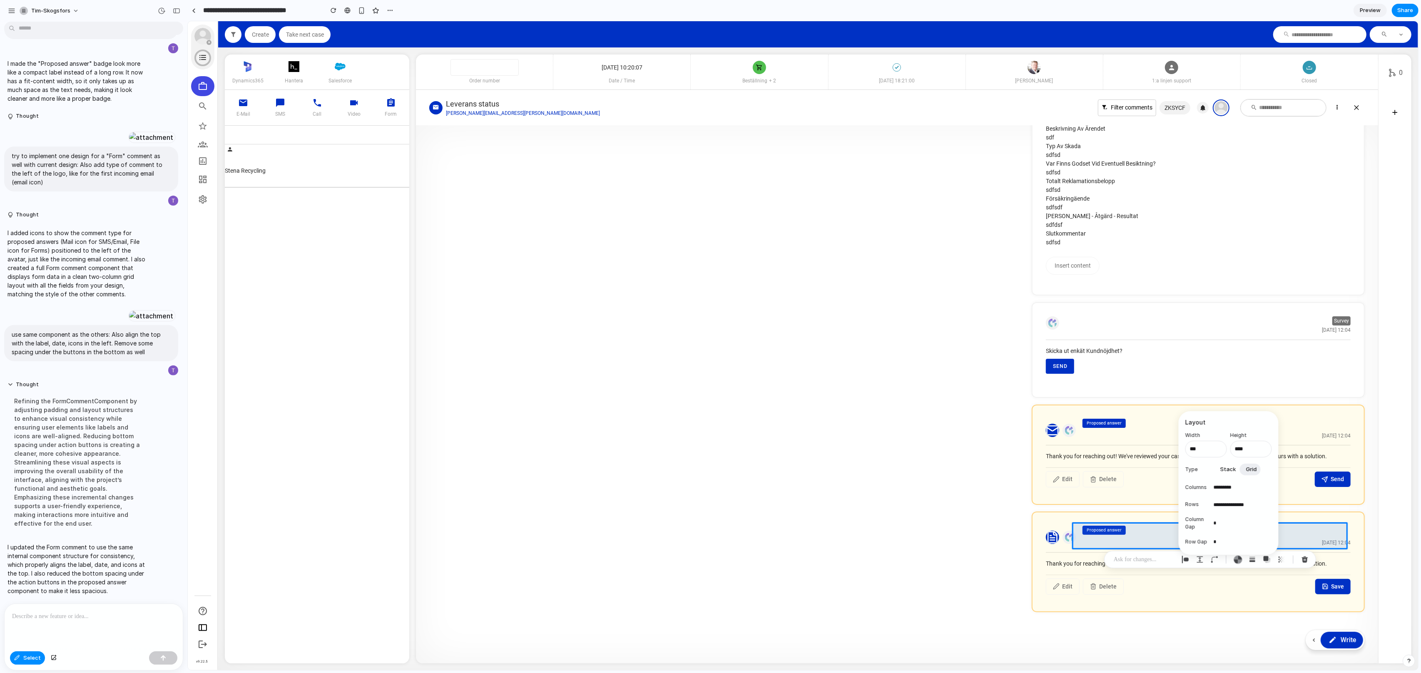
click at [1226, 472] on span "Stack" at bounding box center [1228, 469] width 16 height 8
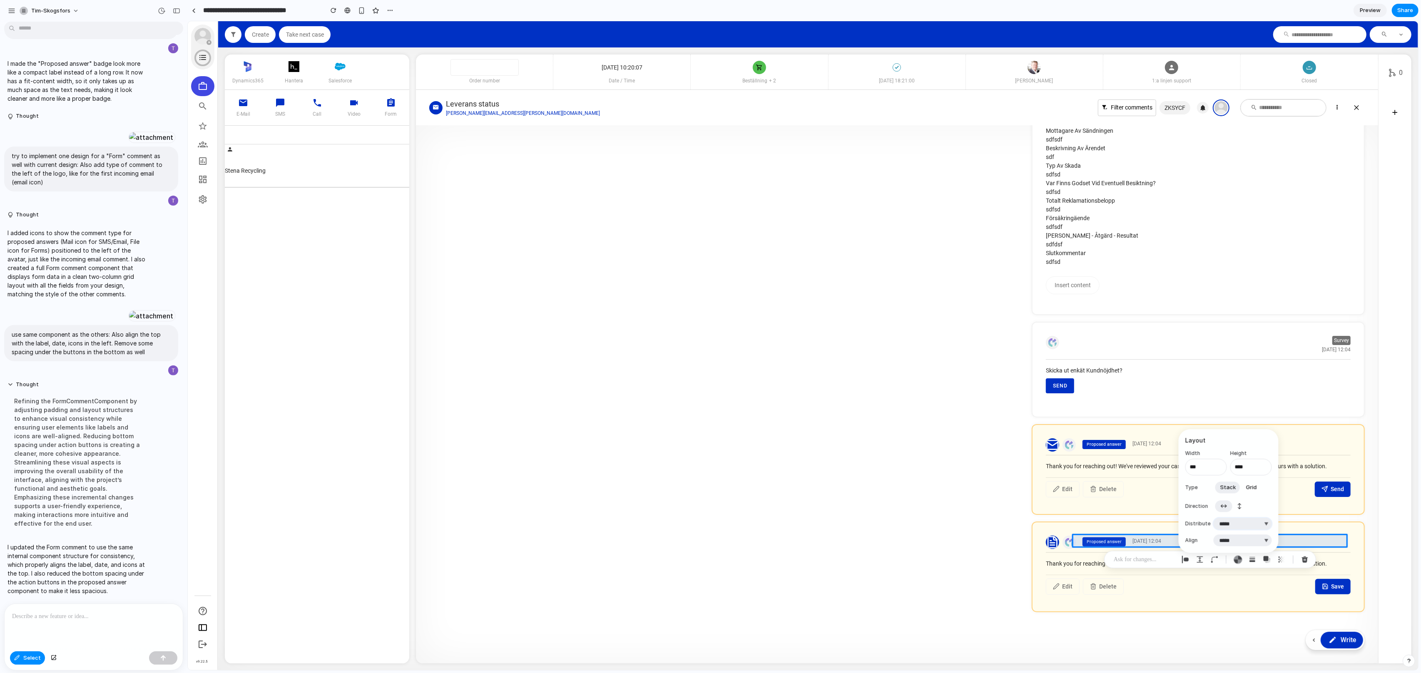
click at [1239, 525] on select "**********" at bounding box center [1242, 524] width 58 height 12
click at [1213, 518] on select "**********" at bounding box center [1242, 524] width 58 height 12
click at [1254, 529] on select "**********" at bounding box center [1242, 524] width 58 height 12
click at [1213, 518] on select "**********" at bounding box center [1242, 524] width 58 height 12
click at [1250, 527] on select "**********" at bounding box center [1242, 524] width 58 height 12
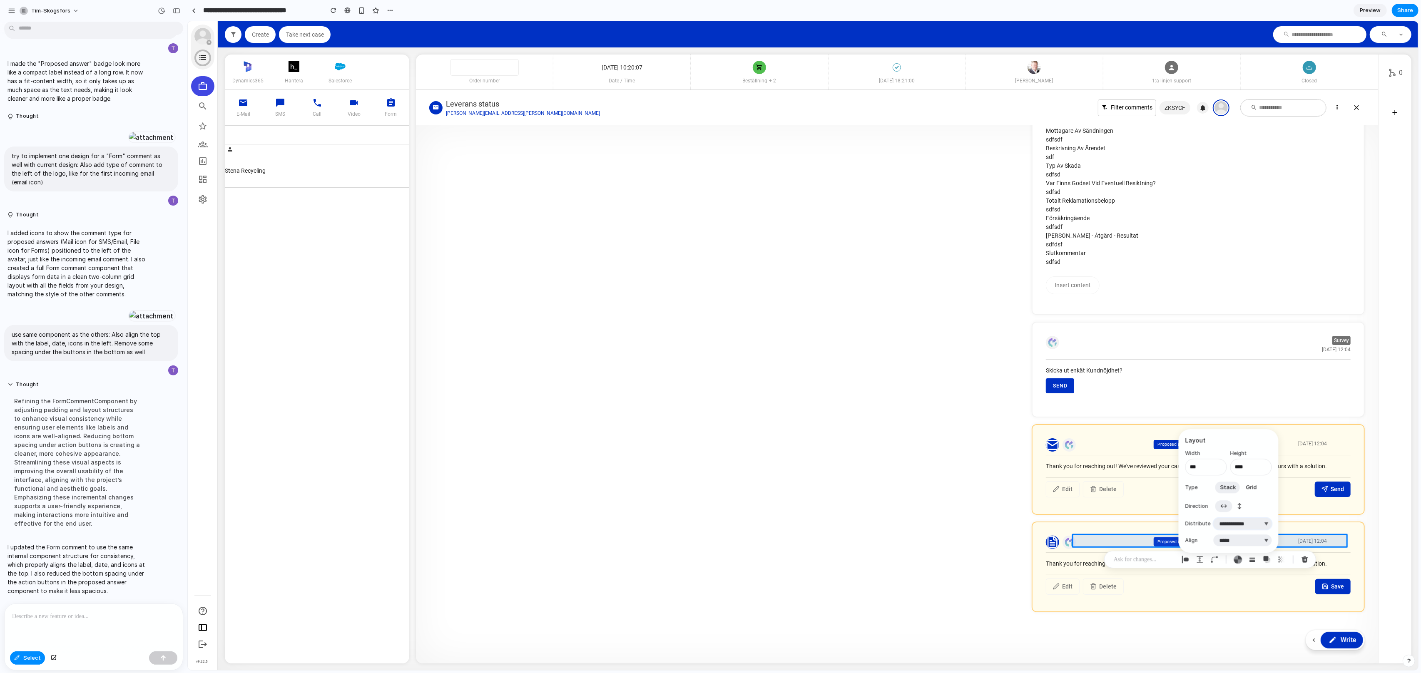
select select "**********"
click at [1213, 518] on select "**********" at bounding box center [1242, 524] width 58 height 12
click at [1248, 490] on span "Grid" at bounding box center [1251, 487] width 11 height 8
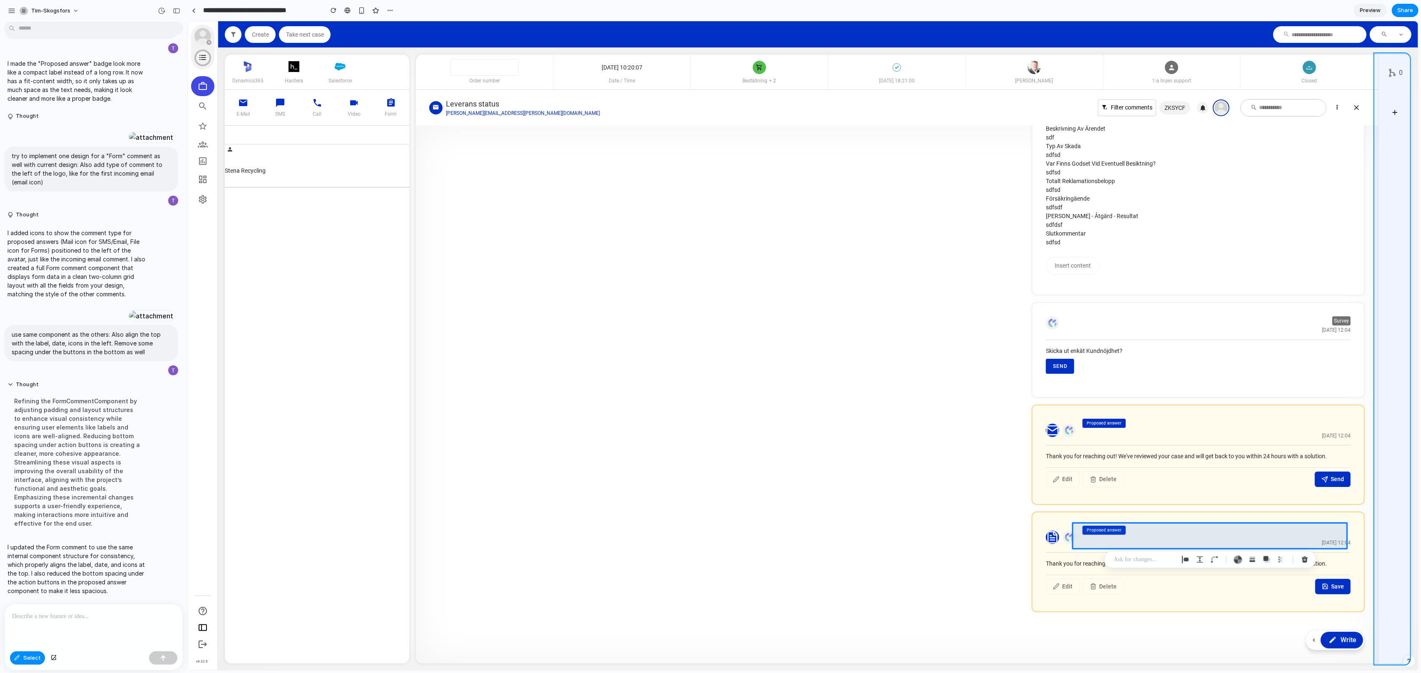
click at [1391, 533] on div at bounding box center [803, 345] width 1230 height 649
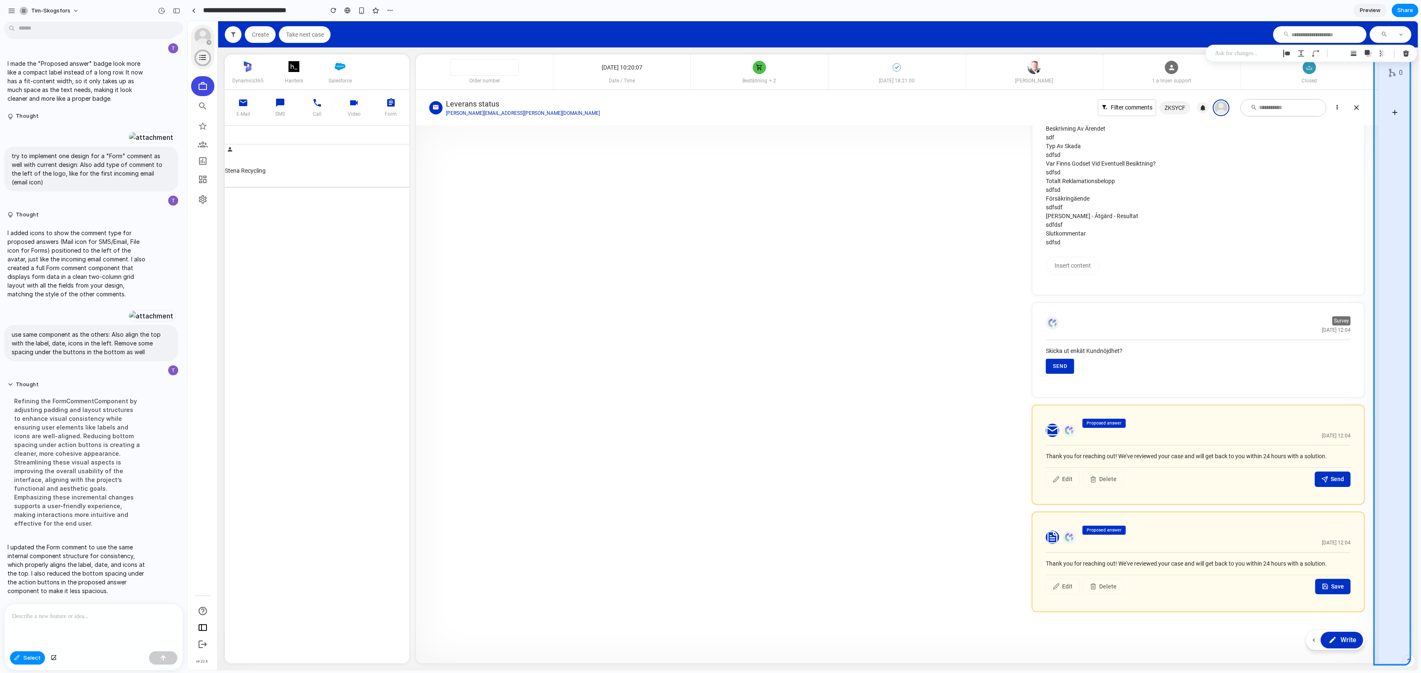
click at [1297, 12] on section "**********" at bounding box center [802, 10] width 1231 height 21
click at [99, 622] on div at bounding box center [94, 626] width 178 height 44
click at [128, 143] on div at bounding box center [151, 138] width 46 height 12
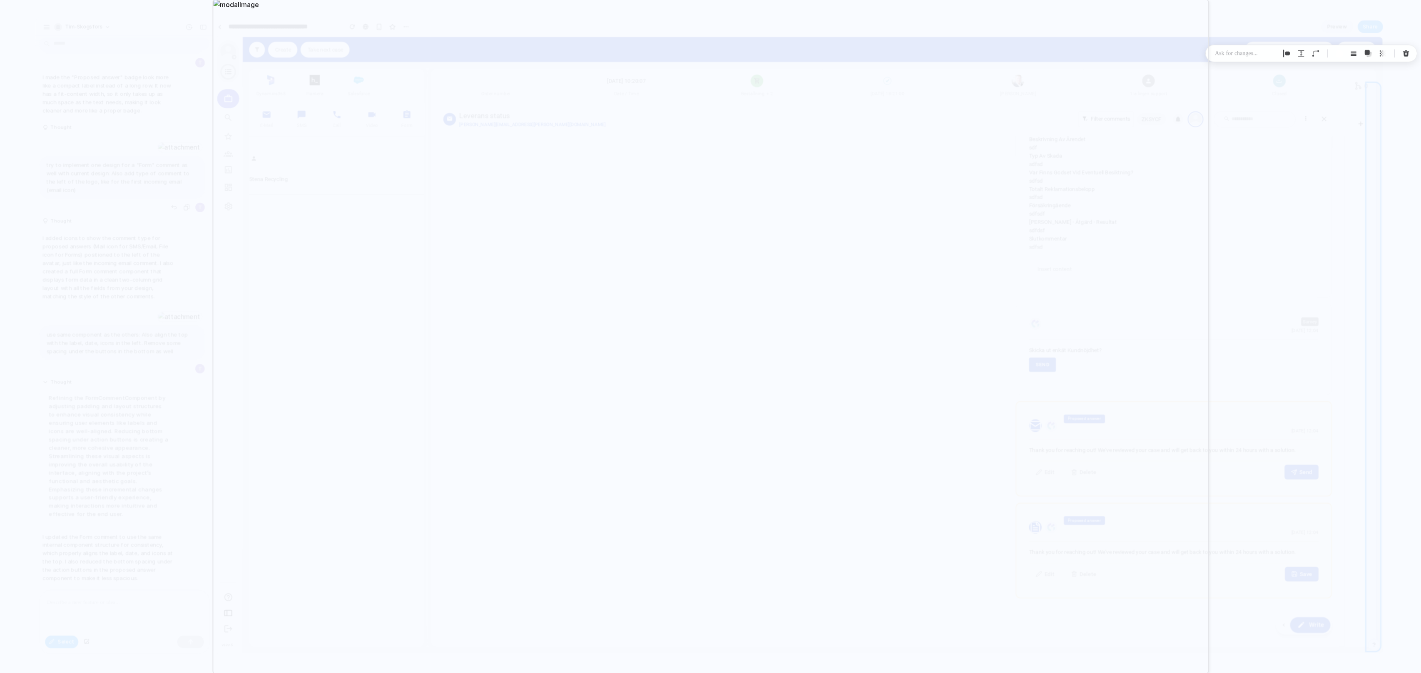
click at [1375, 571] on div at bounding box center [710, 336] width 1421 height 673
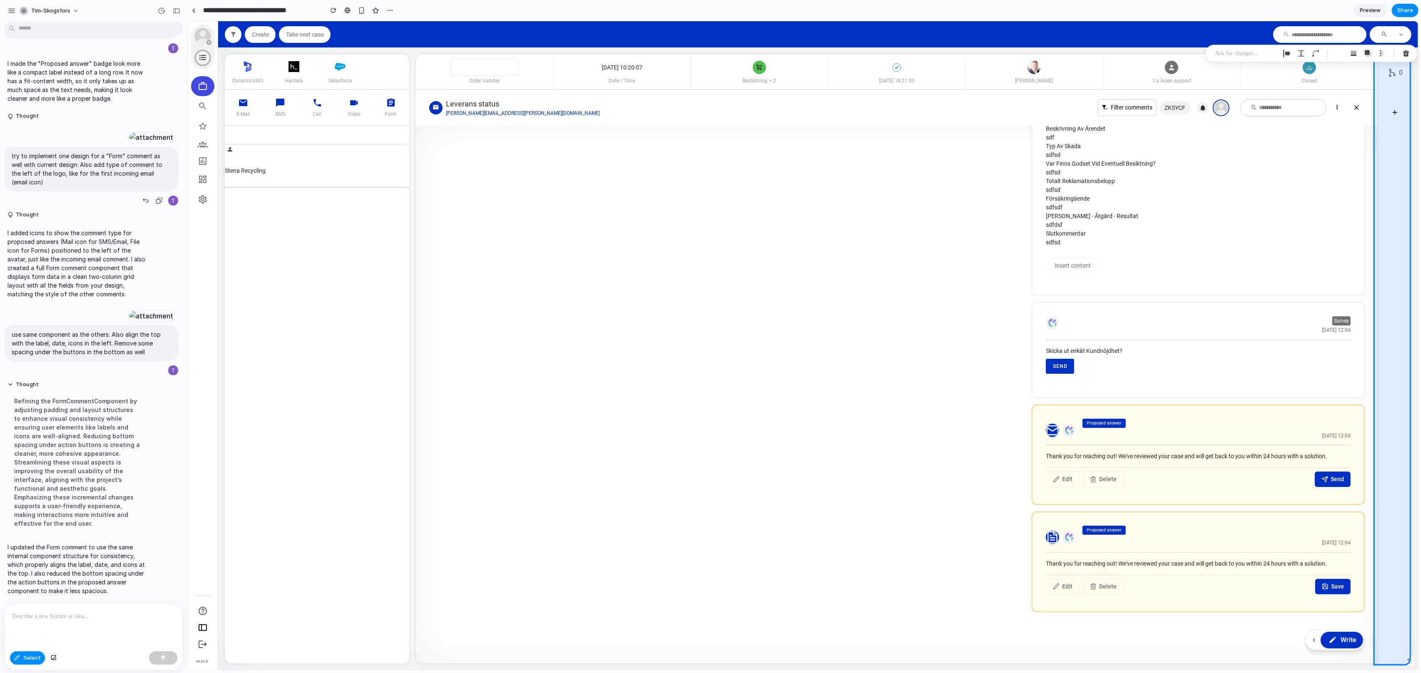
click at [70, 619] on p at bounding box center [93, 617] width 163 height 10
click at [30, 661] on span "Select" at bounding box center [31, 658] width 17 height 8
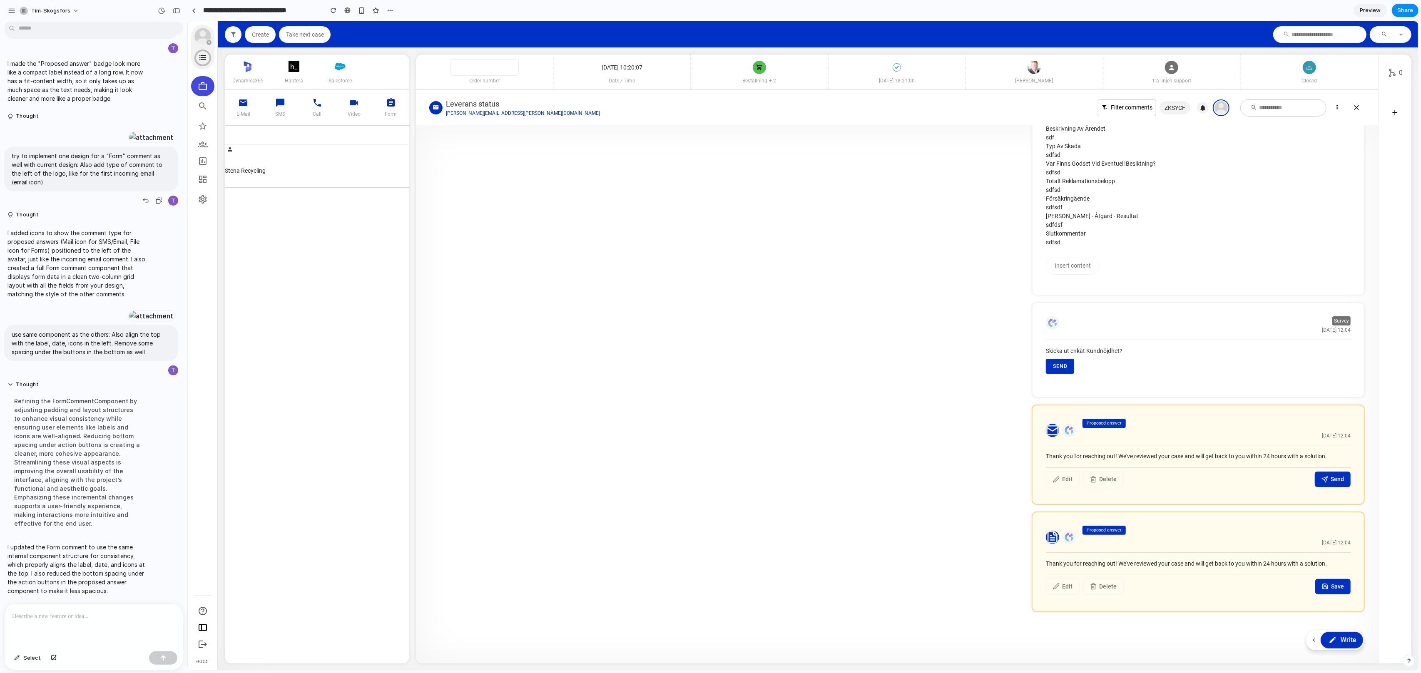
click at [50, 620] on p at bounding box center [93, 617] width 163 height 10
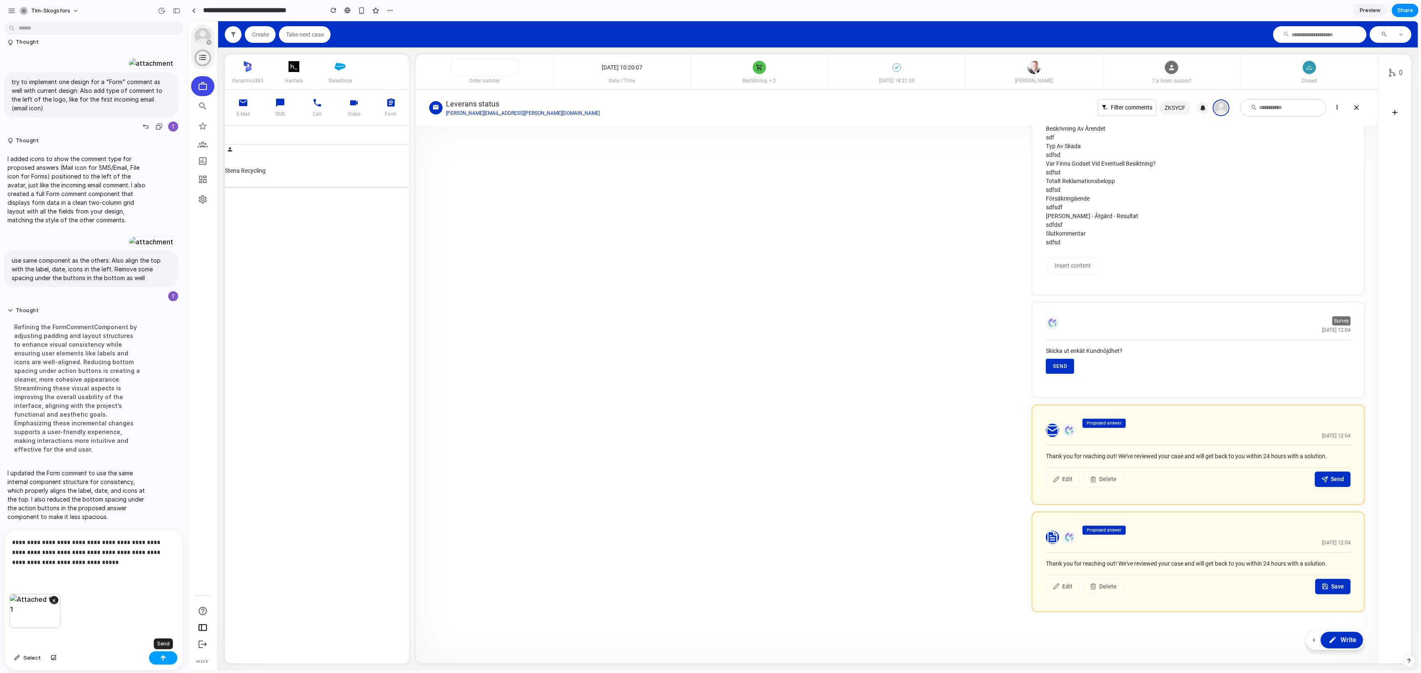
click at [162, 658] on div "button" at bounding box center [163, 658] width 6 height 6
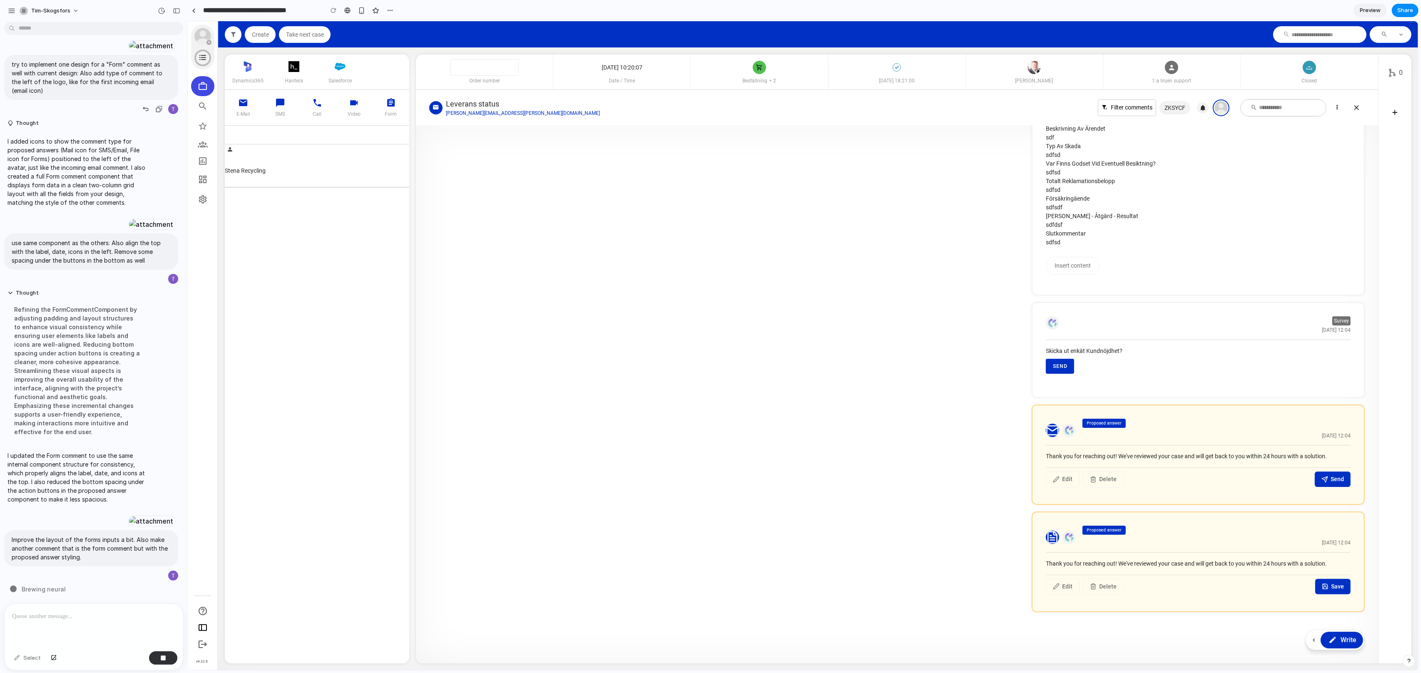
scroll to position [1142, 0]
click at [333, 7] on div at bounding box center [333, 10] width 12 height 12
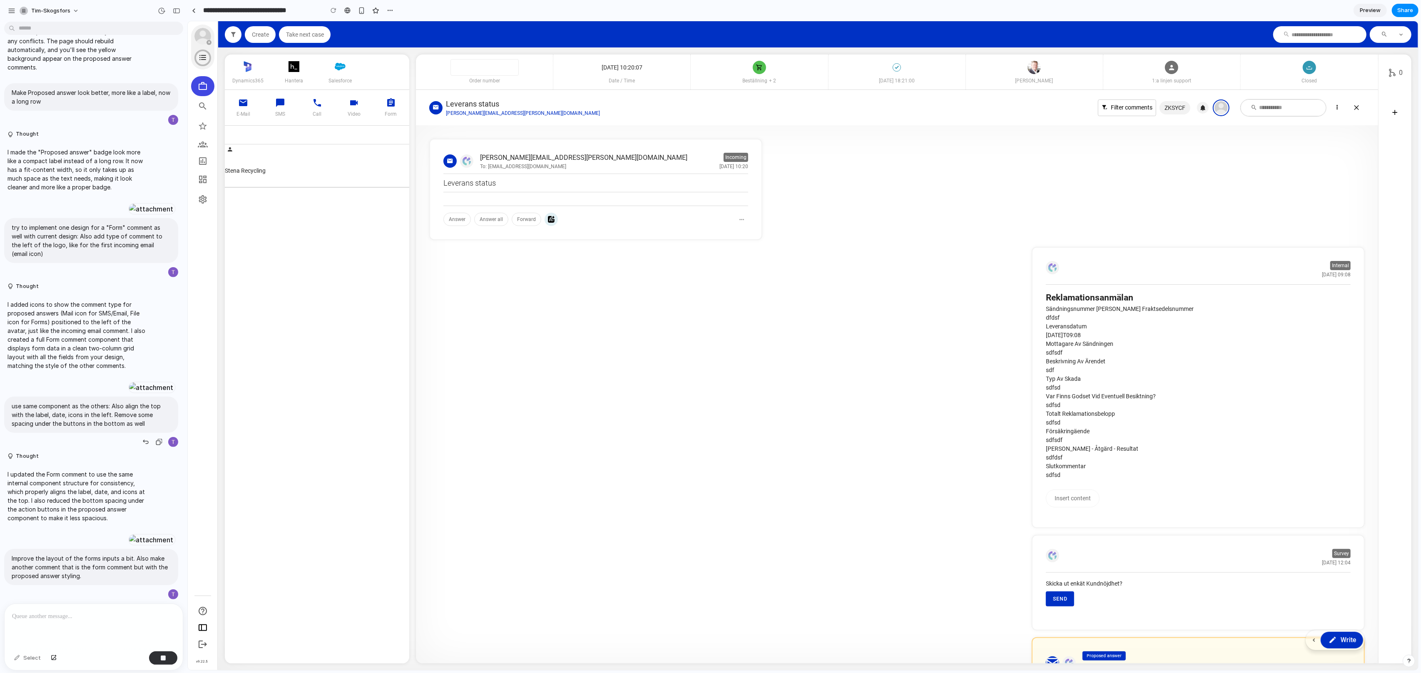
scroll to position [987, 0]
click at [159, 596] on div "button" at bounding box center [159, 594] width 7 height 7
click at [160, 595] on div "button" at bounding box center [159, 594] width 7 height 7
click at [165, 658] on div "button" at bounding box center [163, 658] width 6 height 6
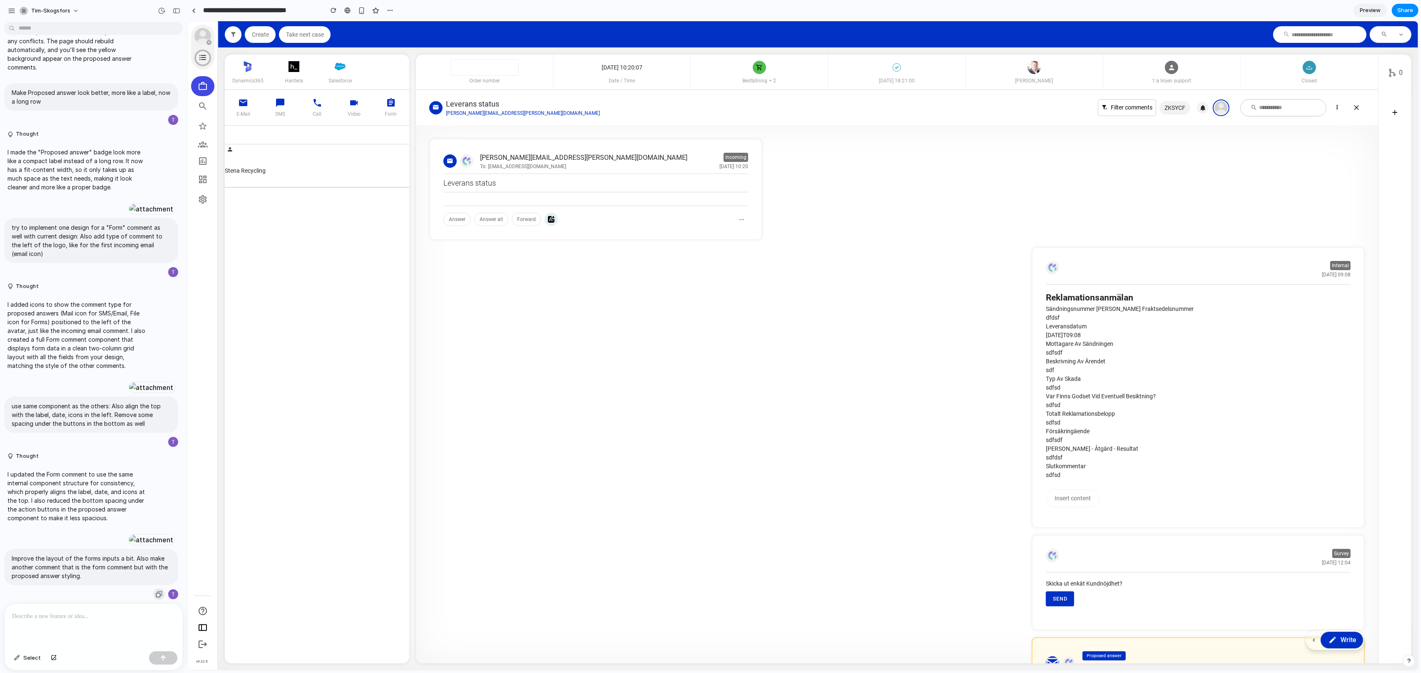
click at [157, 597] on div "button" at bounding box center [159, 594] width 7 height 7
click at [111, 640] on div at bounding box center [94, 626] width 178 height 44
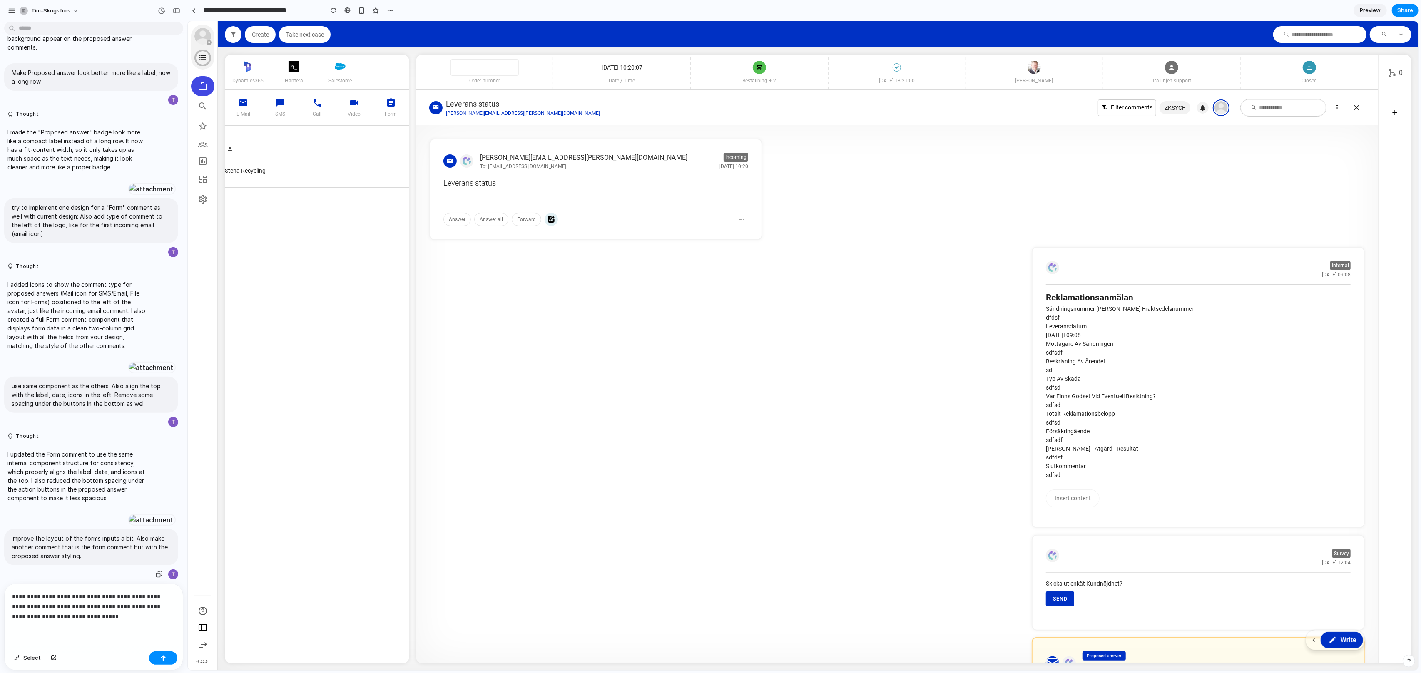
click at [128, 519] on div at bounding box center [151, 520] width 46 height 12
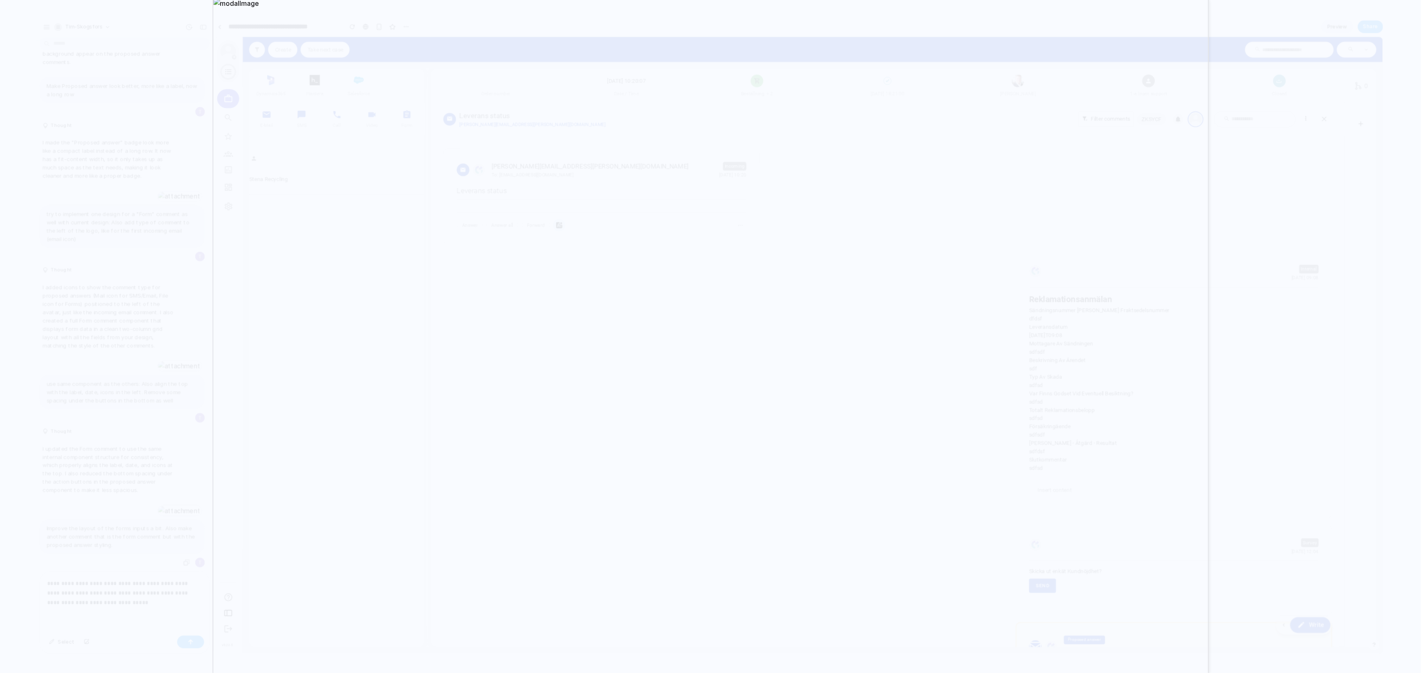
click at [1238, 499] on div at bounding box center [710, 336] width 1421 height 673
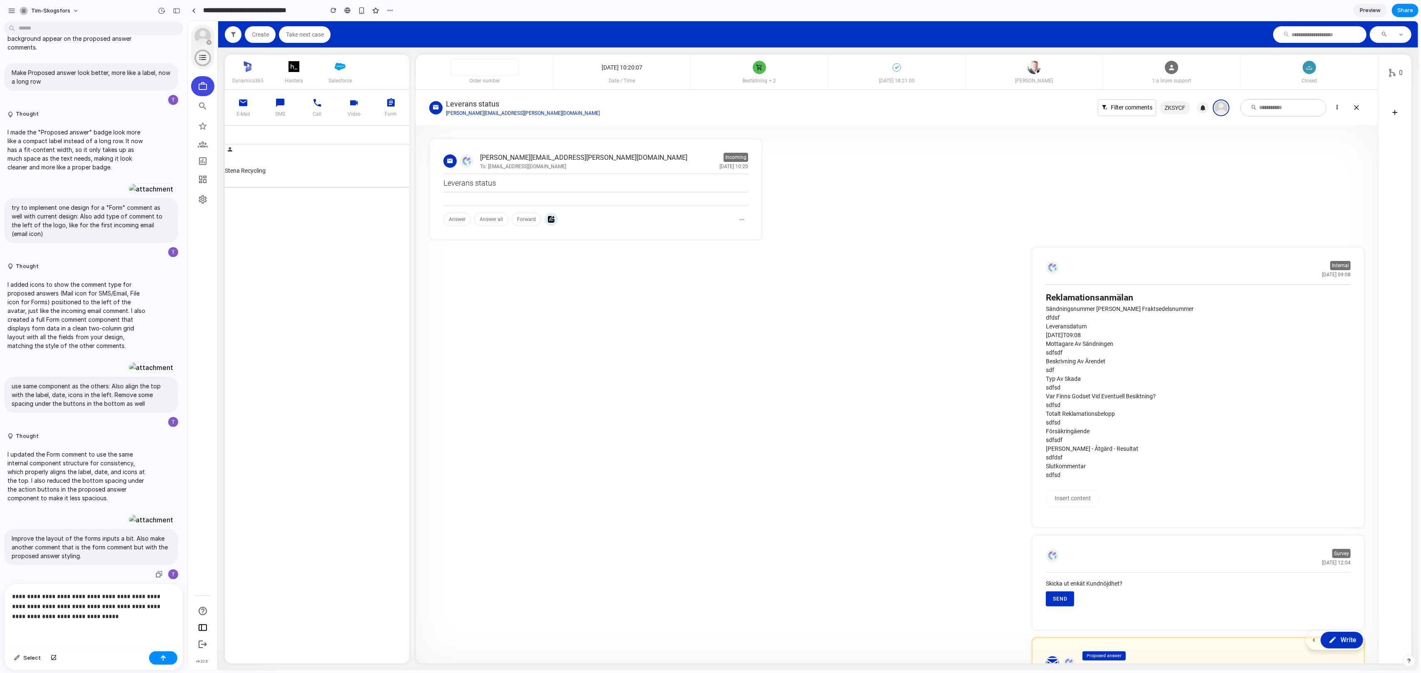
click at [114, 614] on p "**********" at bounding box center [93, 607] width 163 height 30
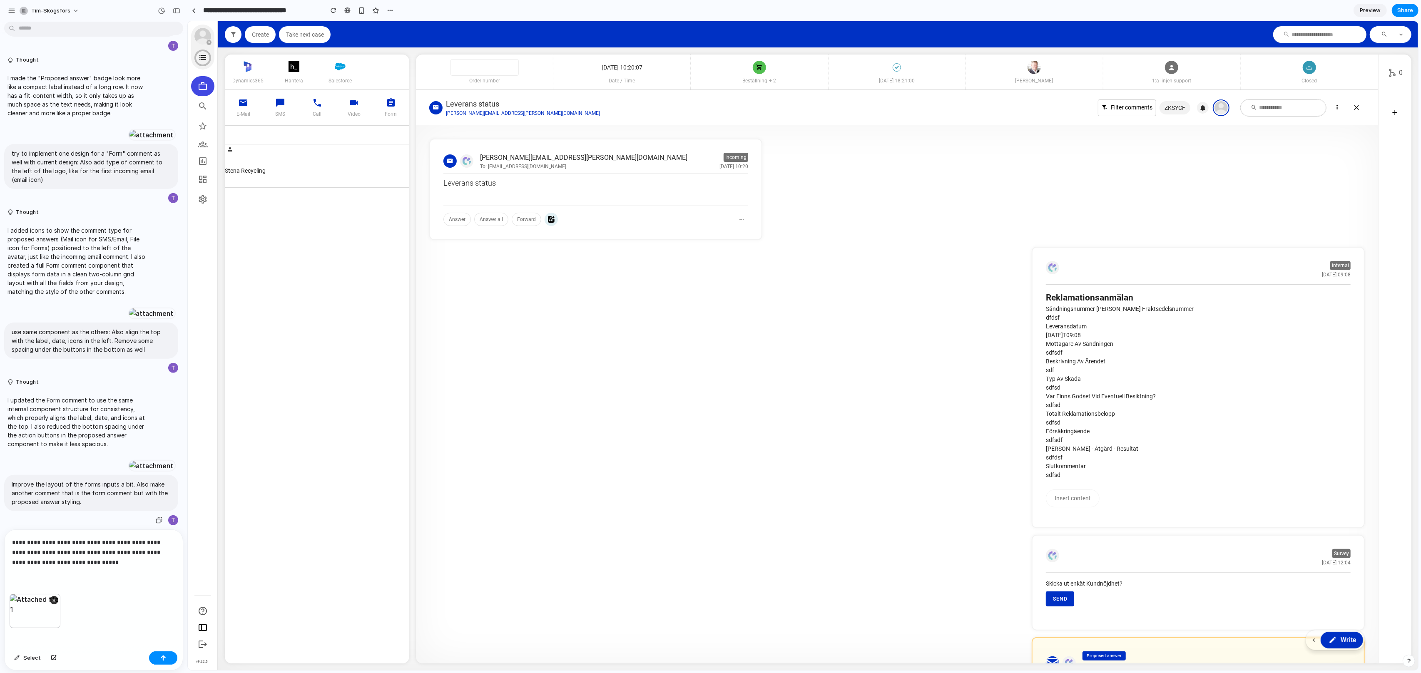
click at [76, 587] on div "**********" at bounding box center [94, 562] width 178 height 64
click at [155, 655] on button "button" at bounding box center [163, 658] width 28 height 13
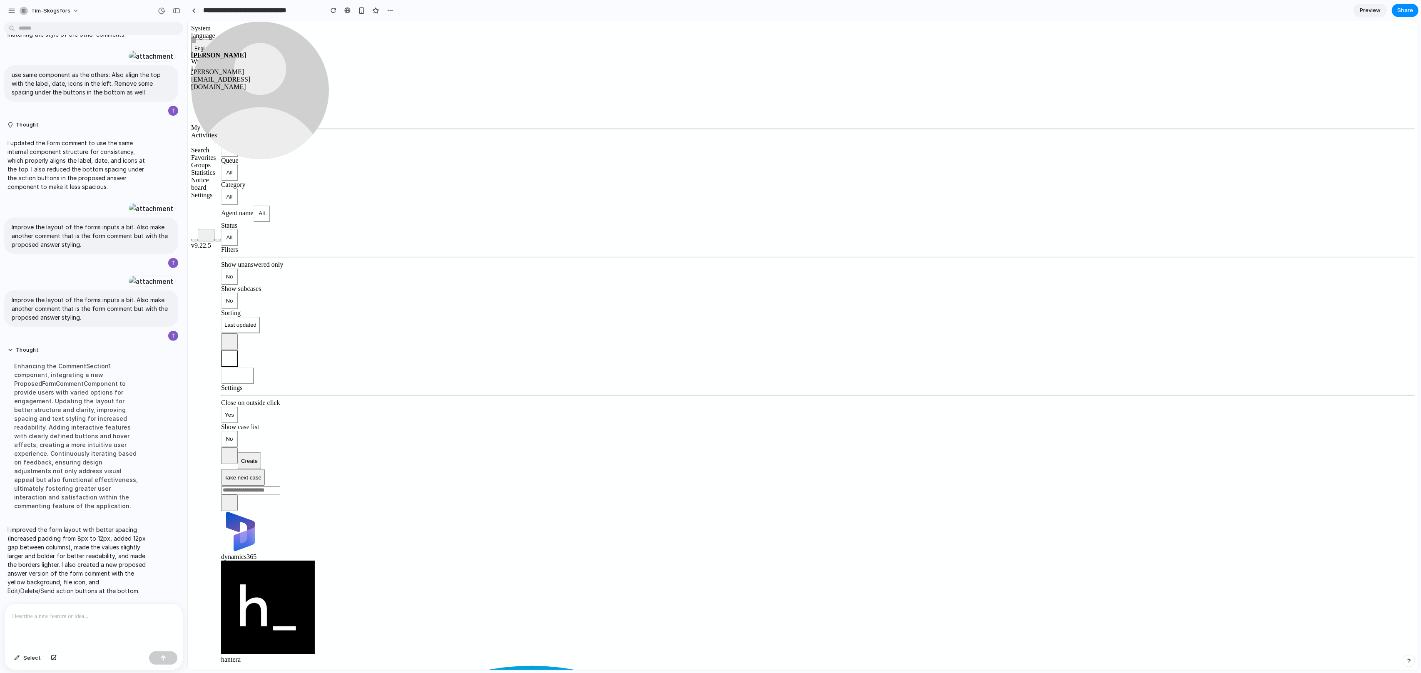
scroll to position [469, 0]
click at [142, 619] on p at bounding box center [93, 617] width 163 height 10
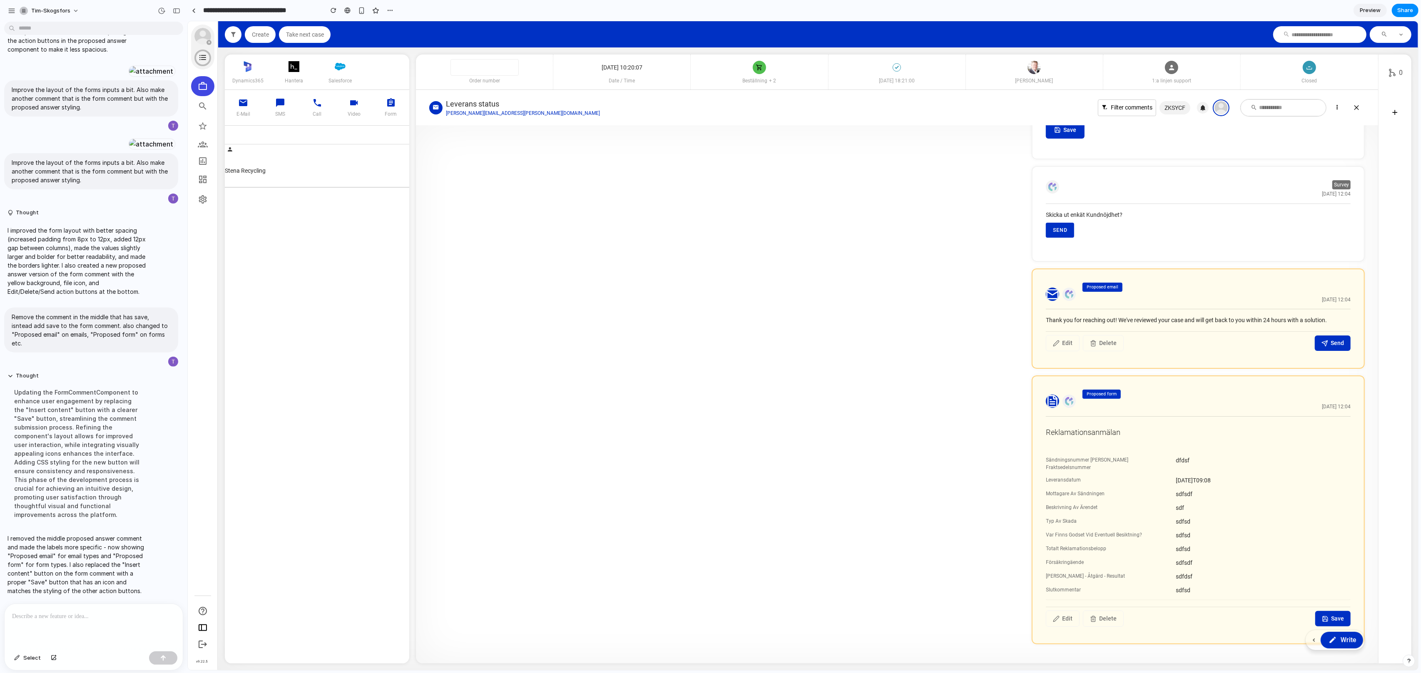
scroll to position [362, 0]
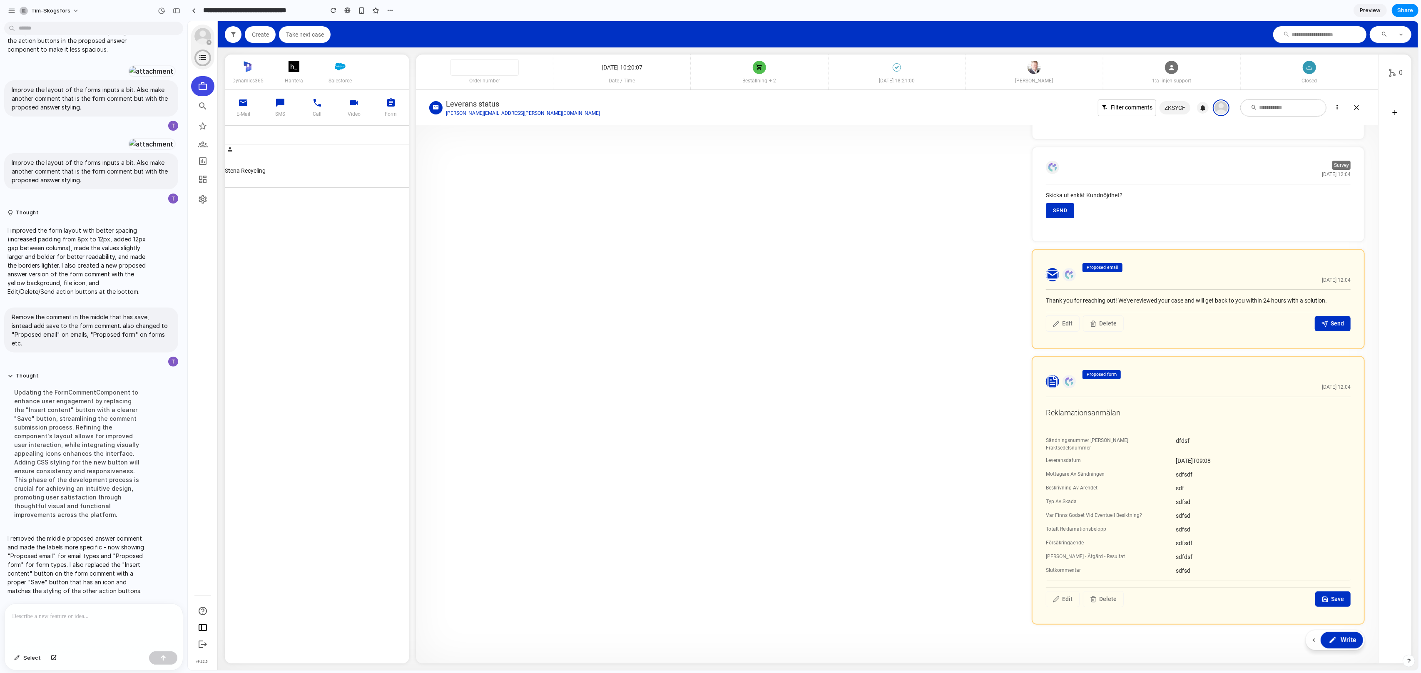
click at [1154, 537] on div "Sändningsnummer [PERSON_NAME] Fraktsedelsnummer dfdsf Leveransdatum [DATE]T09:0…" at bounding box center [1197, 506] width 305 height 149
click at [1127, 484] on div "Beskrivning Av Ärendet" at bounding box center [1107, 488] width 125 height 9
click at [1333, 595] on span "Save" at bounding box center [1336, 599] width 13 height 9
click at [1340, 636] on span "Write" at bounding box center [1348, 640] width 16 height 10
click at [272, 6] on input "**********" at bounding box center [260, 10] width 119 height 15
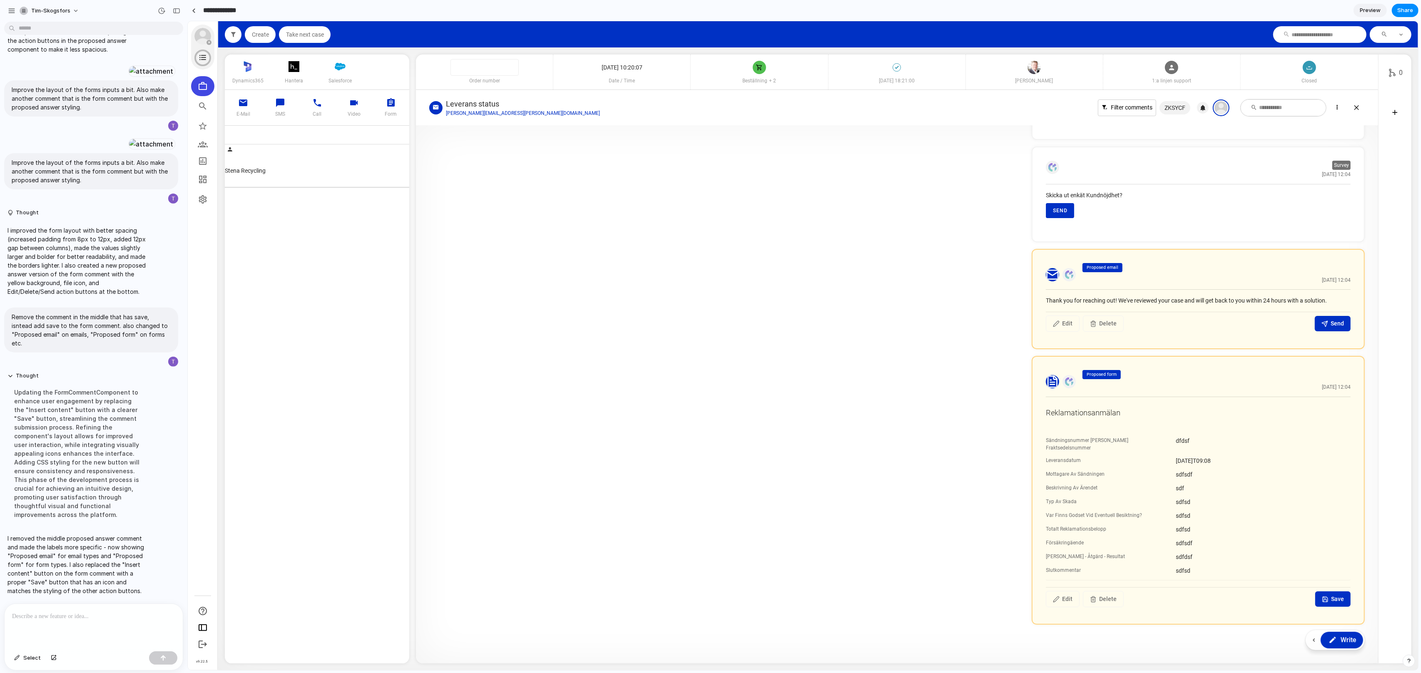
scroll to position [0, 0]
click at [203, 11] on input "**********" at bounding box center [231, 10] width 61 height 15
type input "**********"
click at [502, 269] on article "Proposed email Today 12:04 Thank you for reaching out! We've reviewed your case…" at bounding box center [896, 299] width 935 height 101
click at [1308, 587] on div "Edit Delete Save" at bounding box center [1197, 597] width 305 height 20
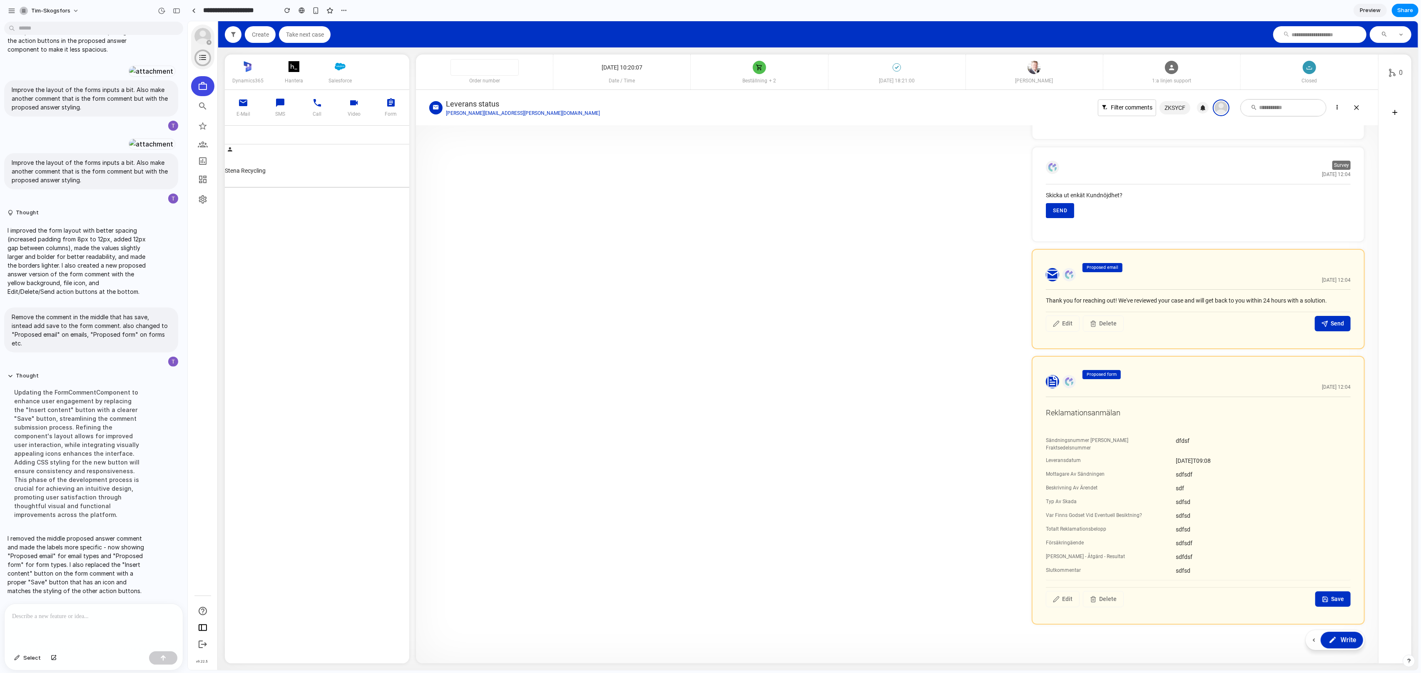
scroll to position [29, 0]
